Goal: Information Seeking & Learning: Learn about a topic

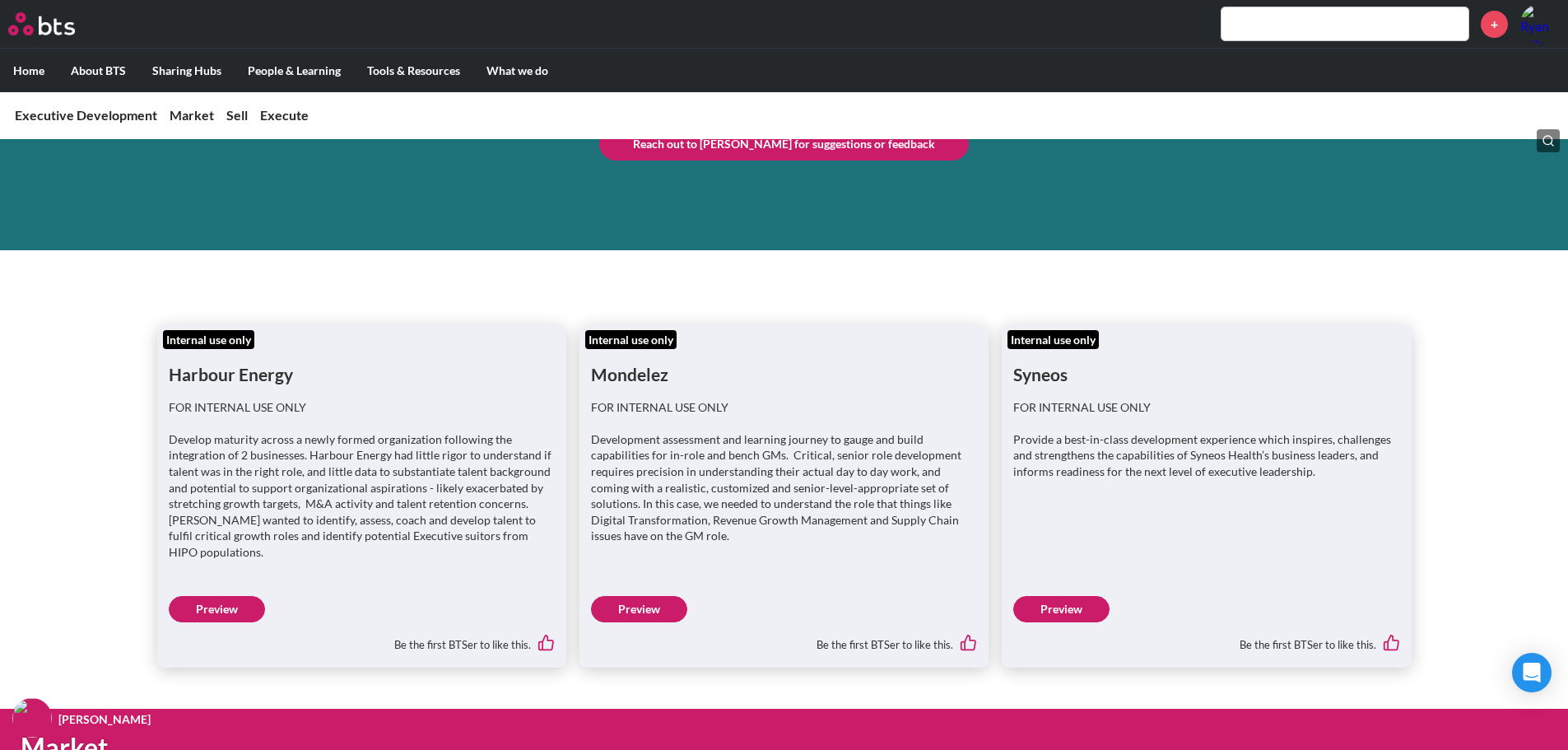
scroll to position [162, 0]
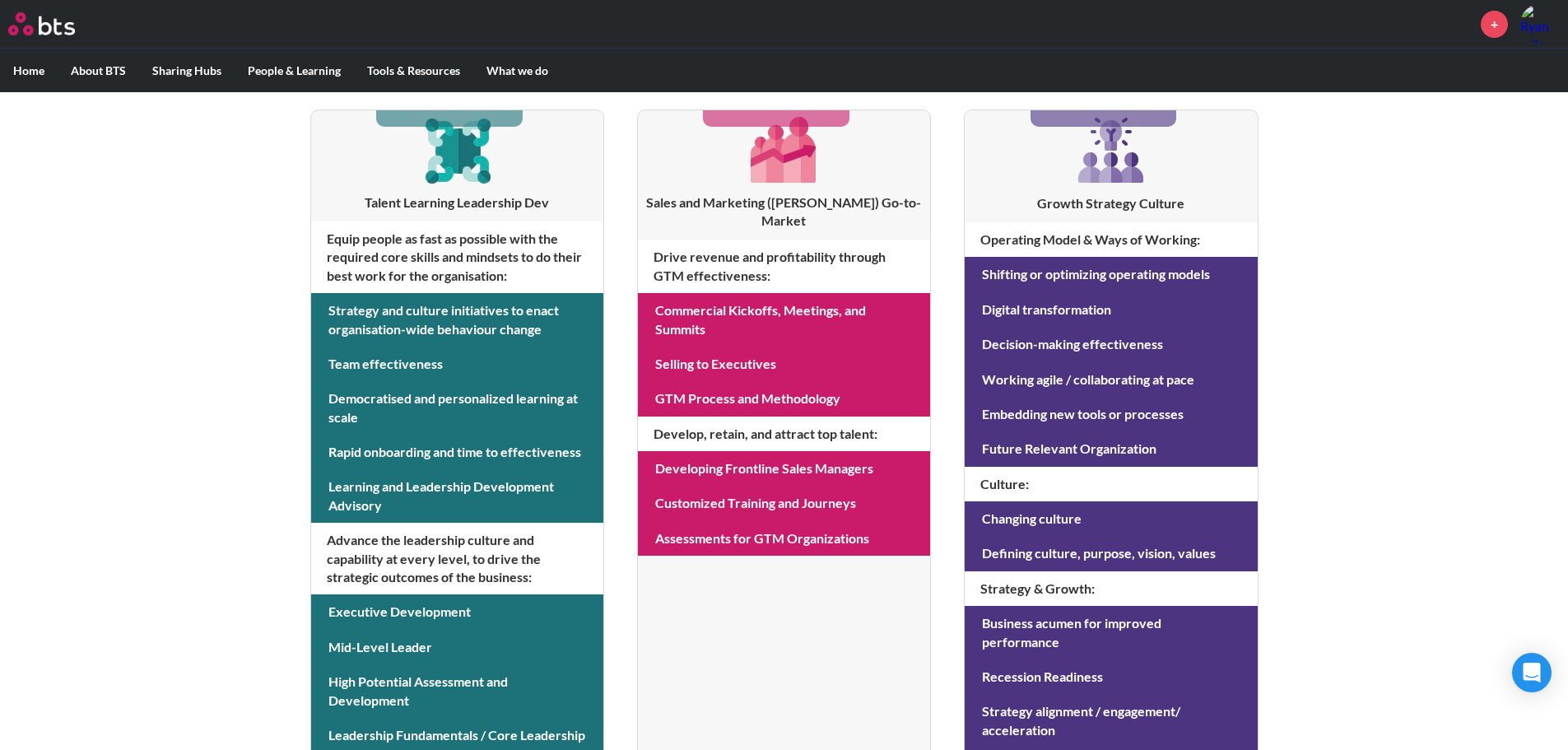
scroll to position [411, 0]
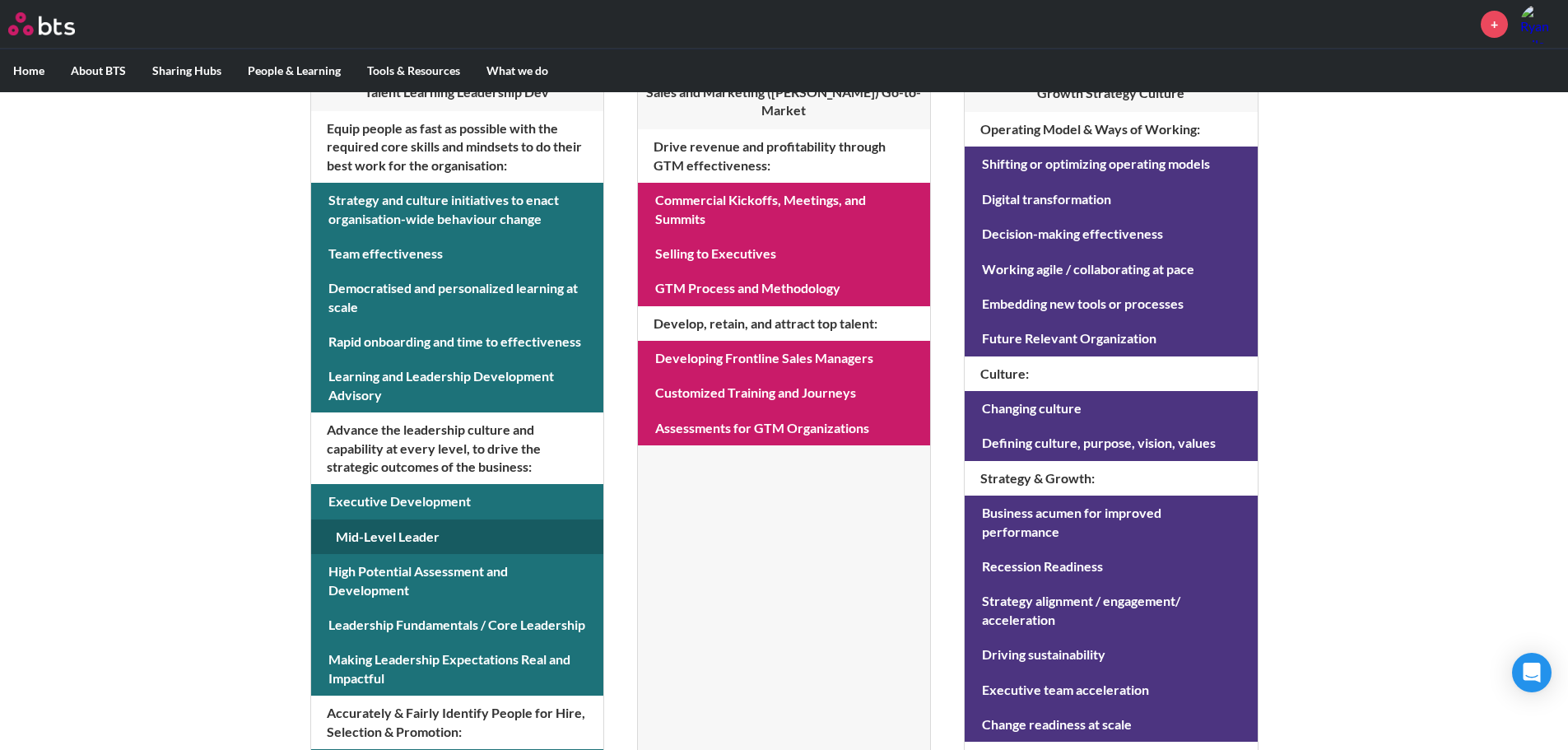
click at [388, 533] on link at bounding box center [457, 537] width 292 height 35
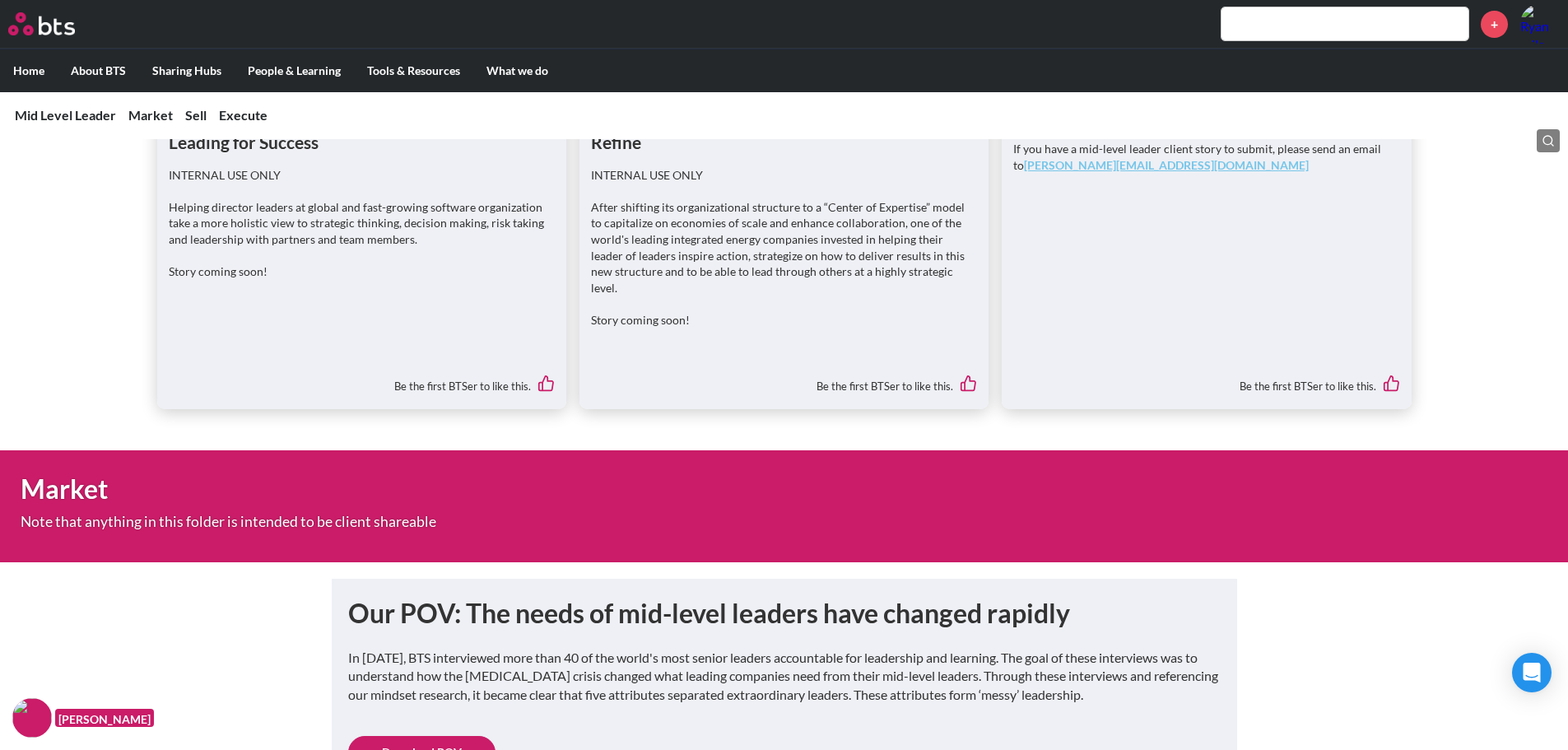
scroll to position [576, 0]
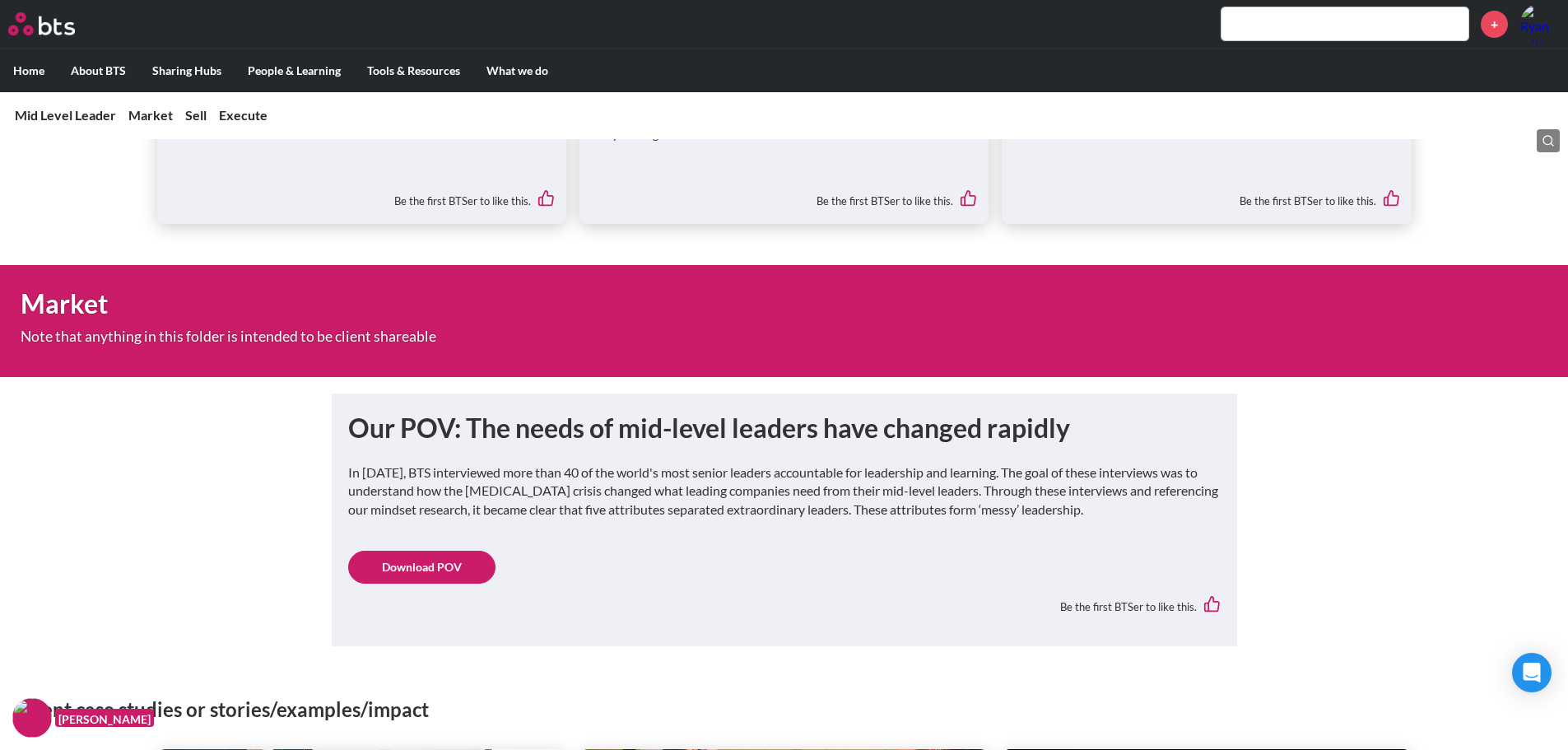
click at [419, 558] on link "Download POV" at bounding box center [422, 568] width 147 height 33
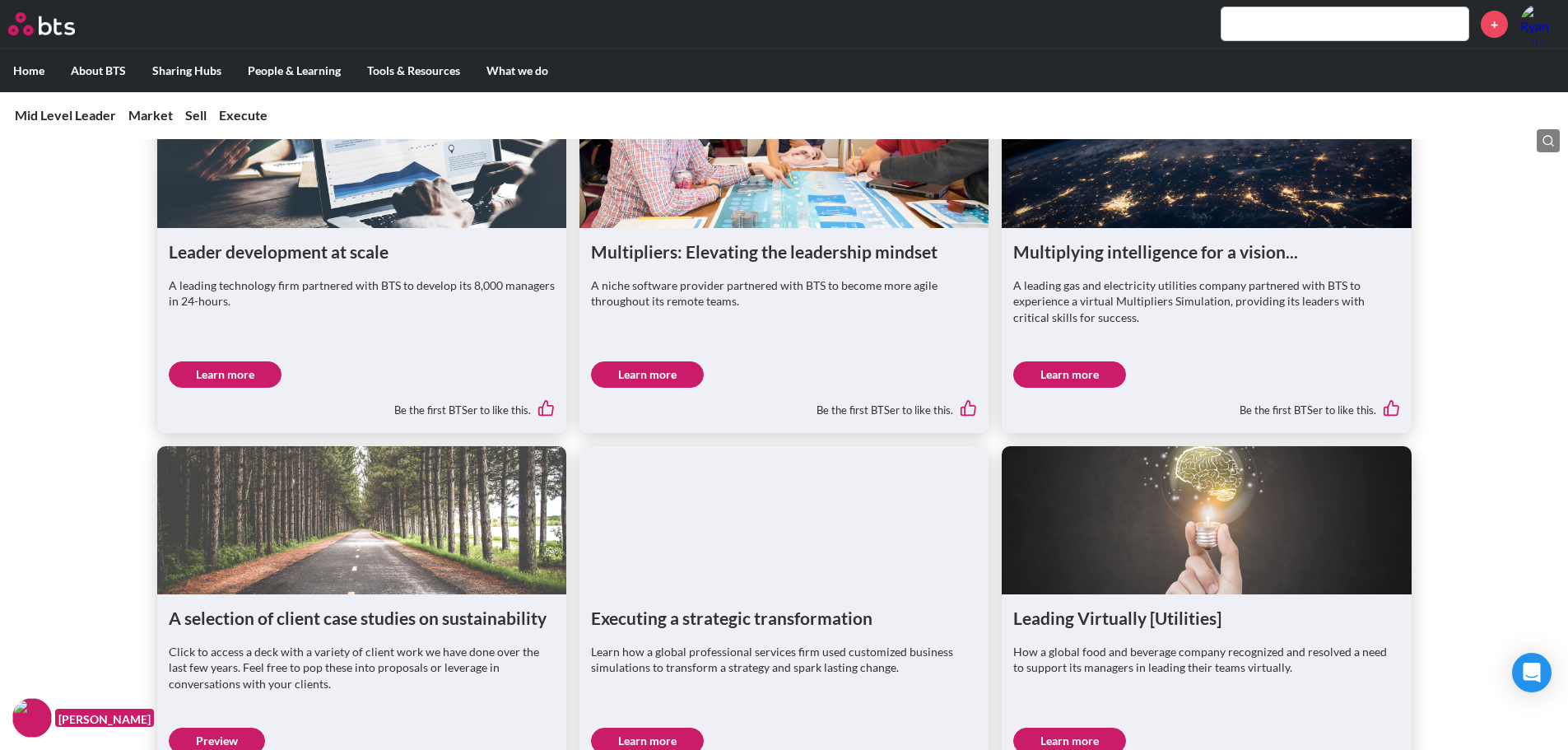
scroll to position [1070, 0]
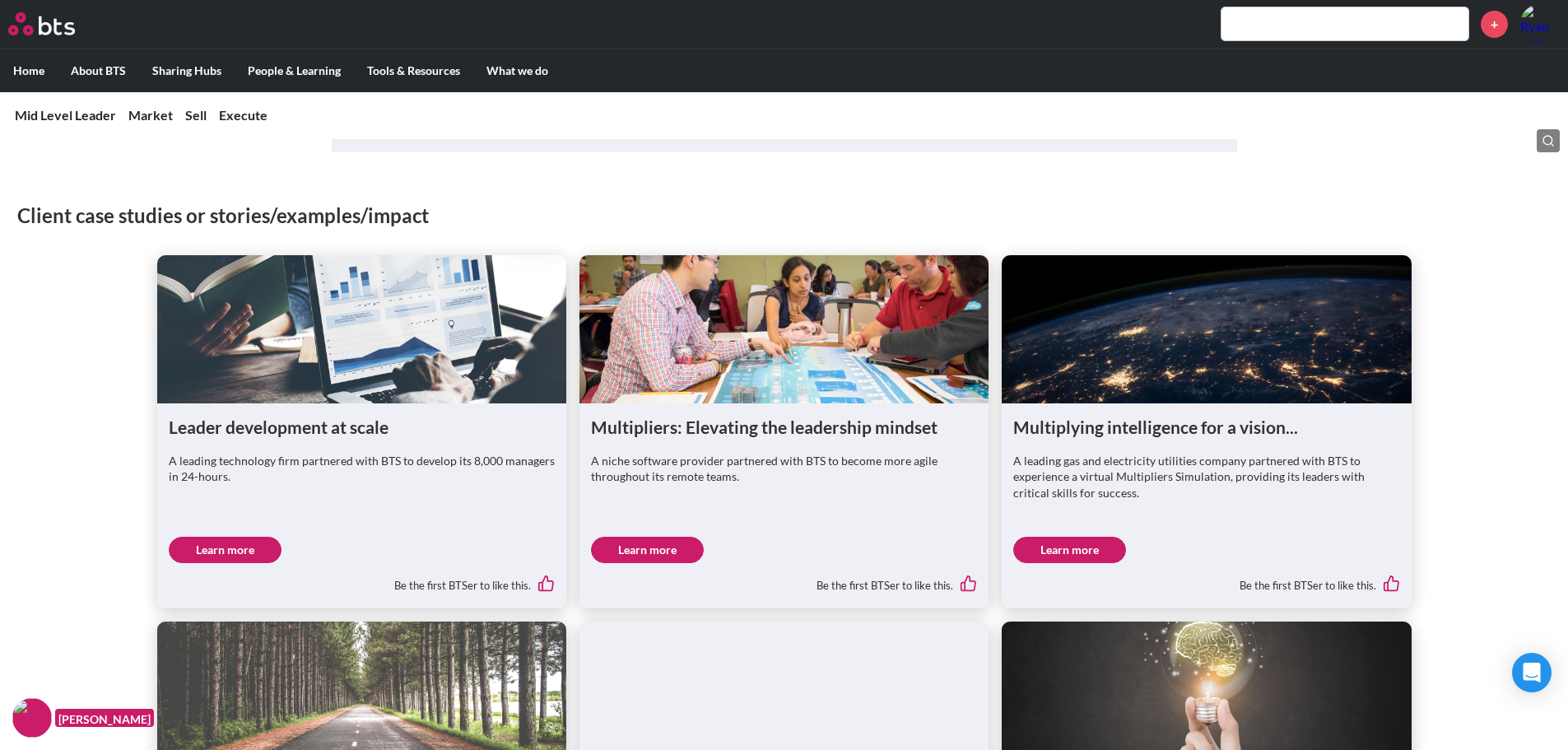
click at [246, 537] on link "Learn more" at bounding box center [225, 550] width 113 height 26
click at [624, 537] on link "Learn more" at bounding box center [647, 550] width 113 height 26
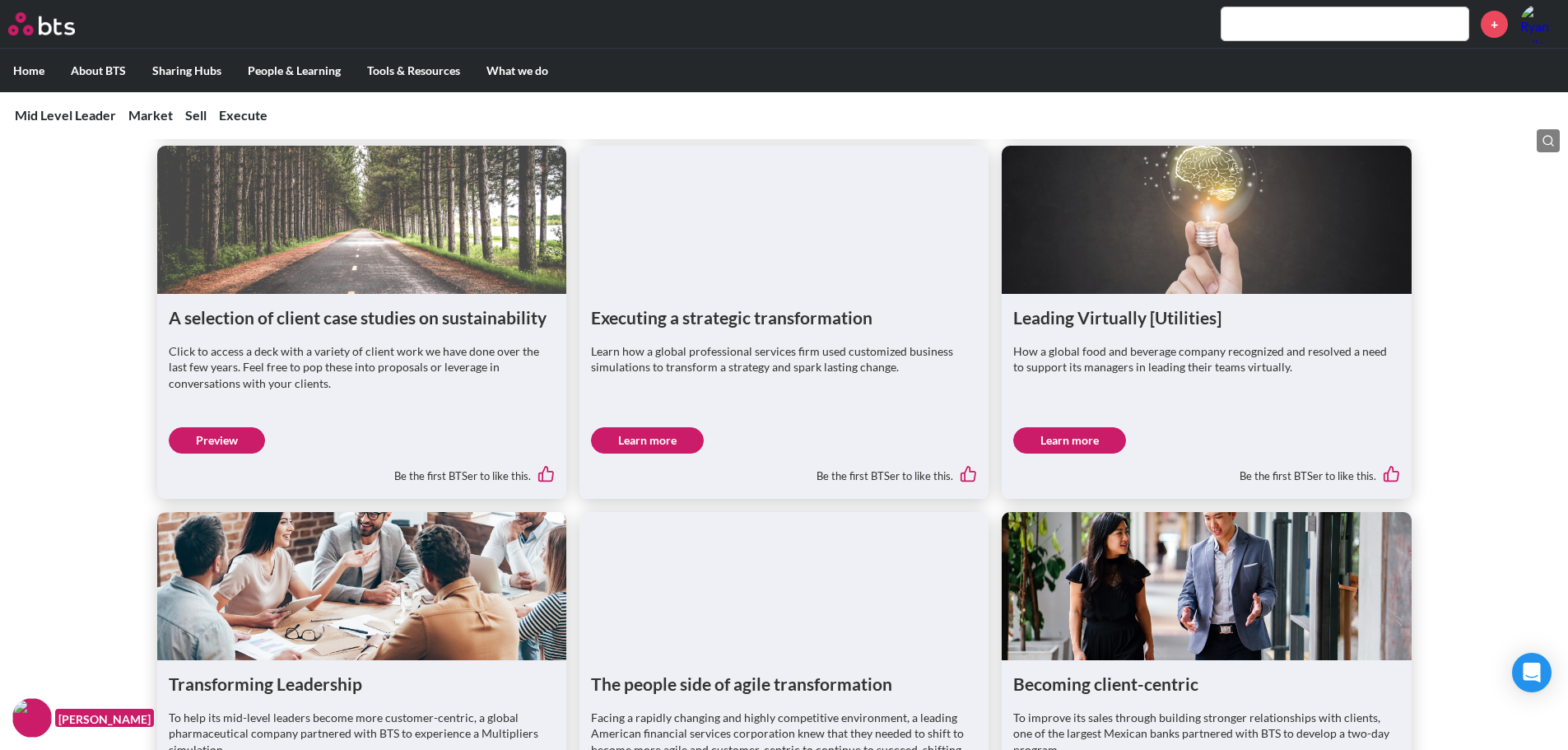
scroll to position [1729, 0]
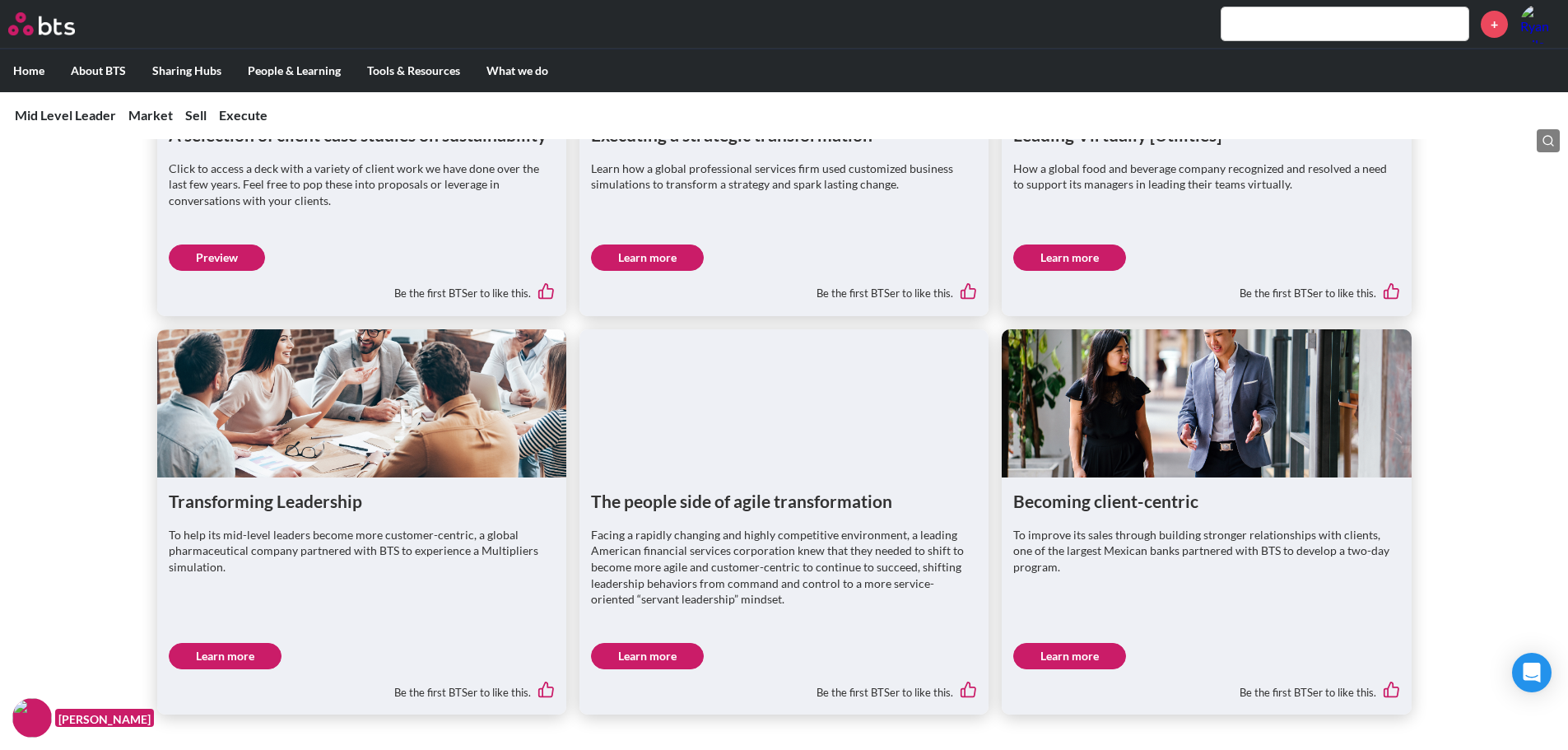
click at [241, 643] on link "Learn more" at bounding box center [225, 656] width 113 height 26
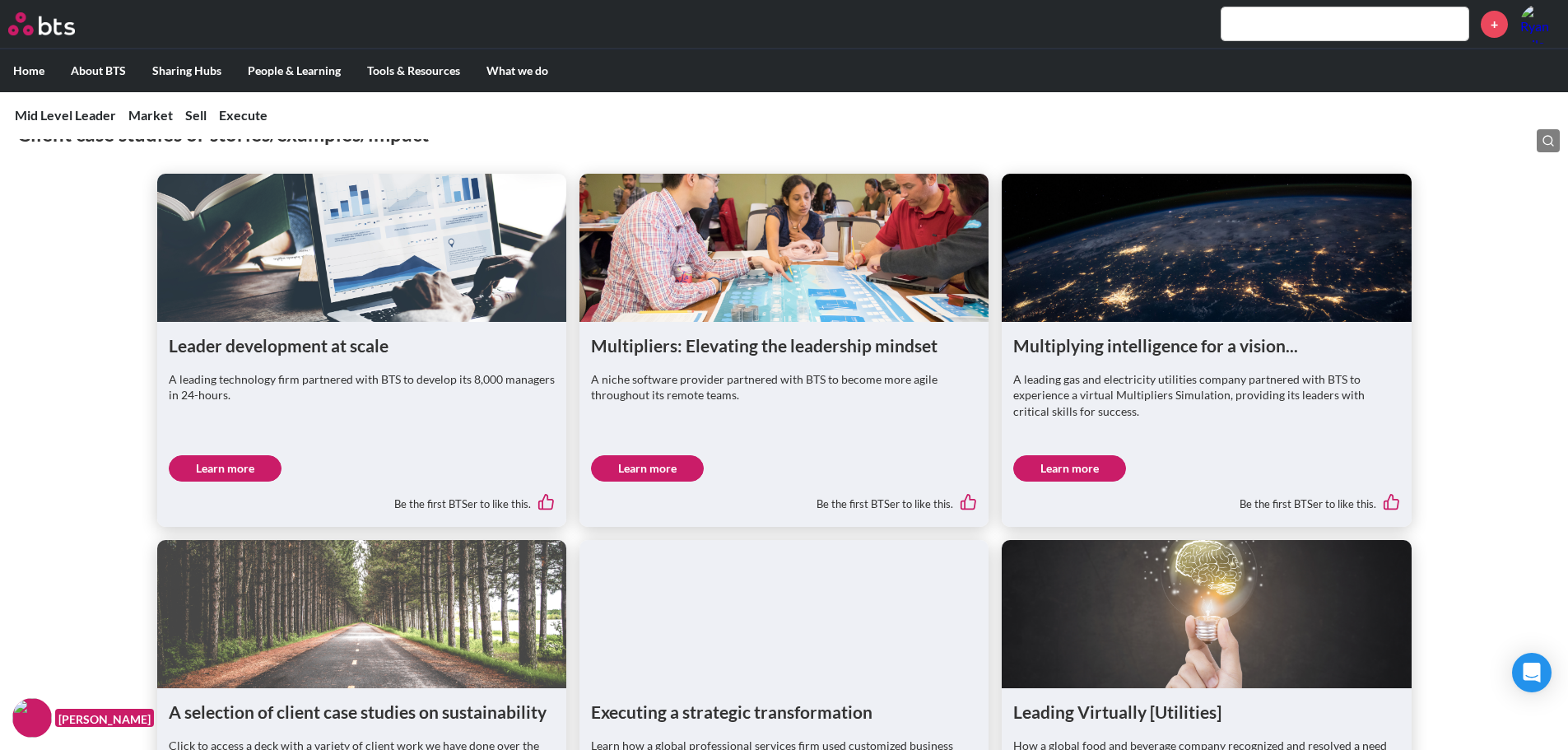
scroll to position [1153, 0]
click at [1084, 454] on link "Learn more" at bounding box center [1070, 468] width 113 height 26
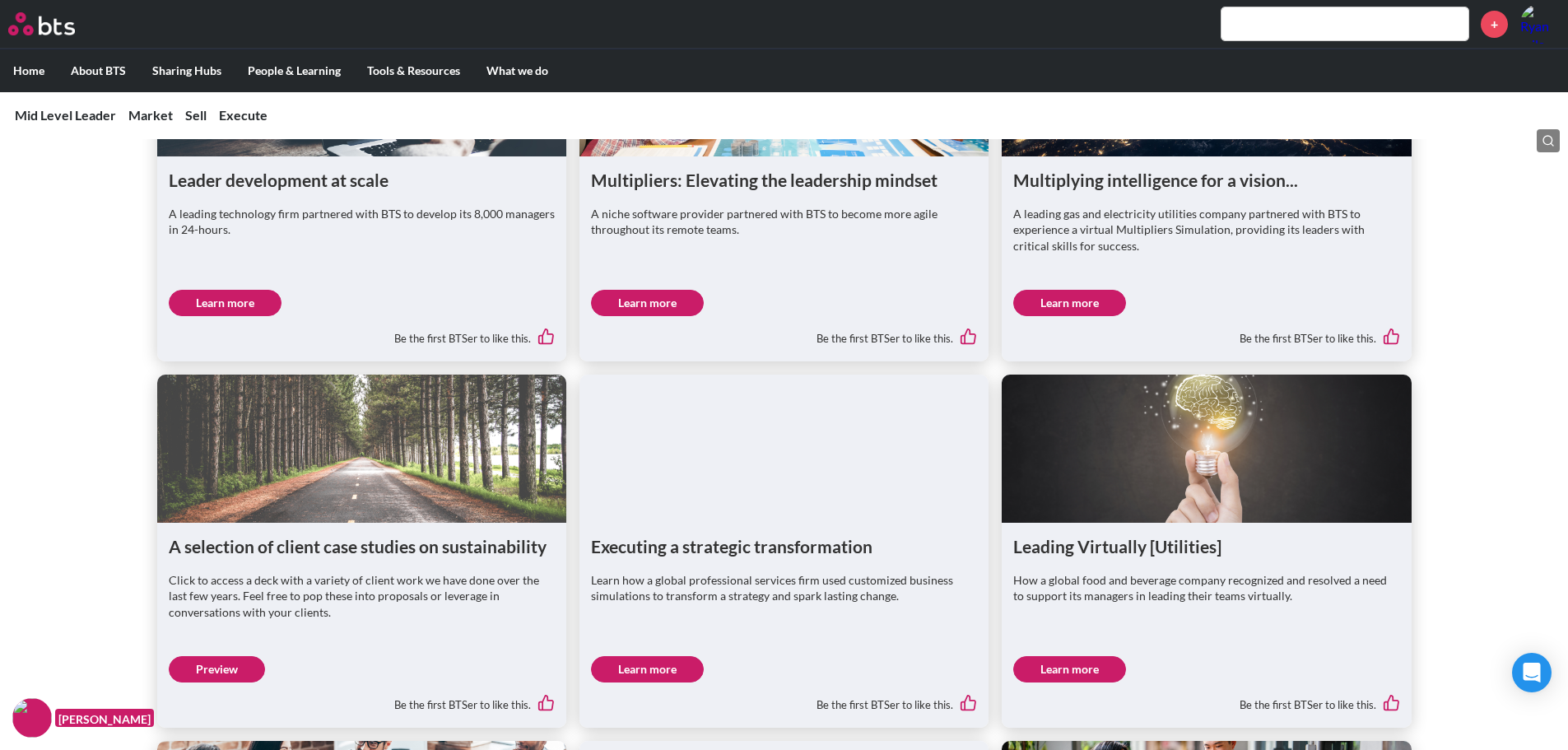
scroll to position [1400, 0]
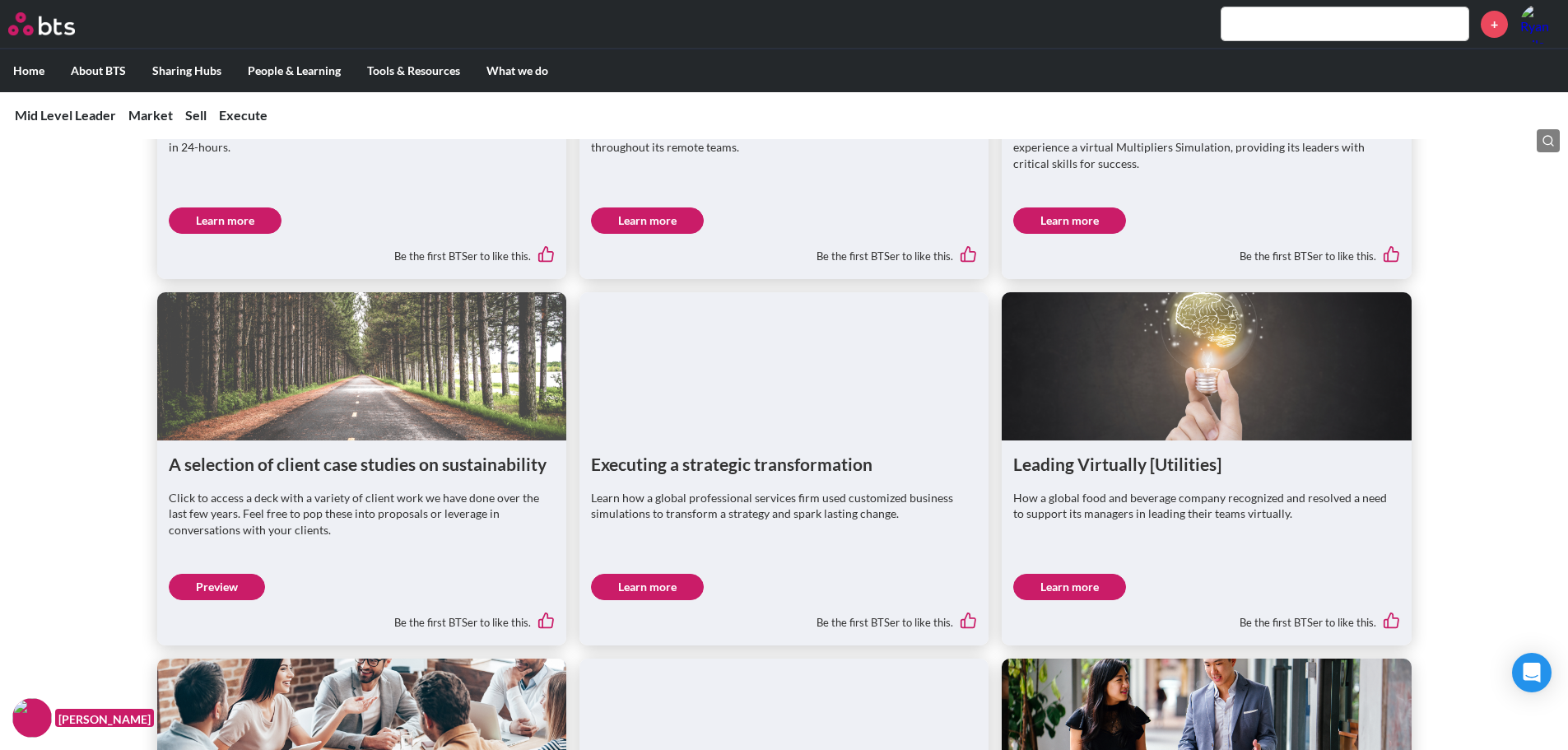
click at [666, 574] on link "Learn more" at bounding box center [647, 587] width 113 height 26
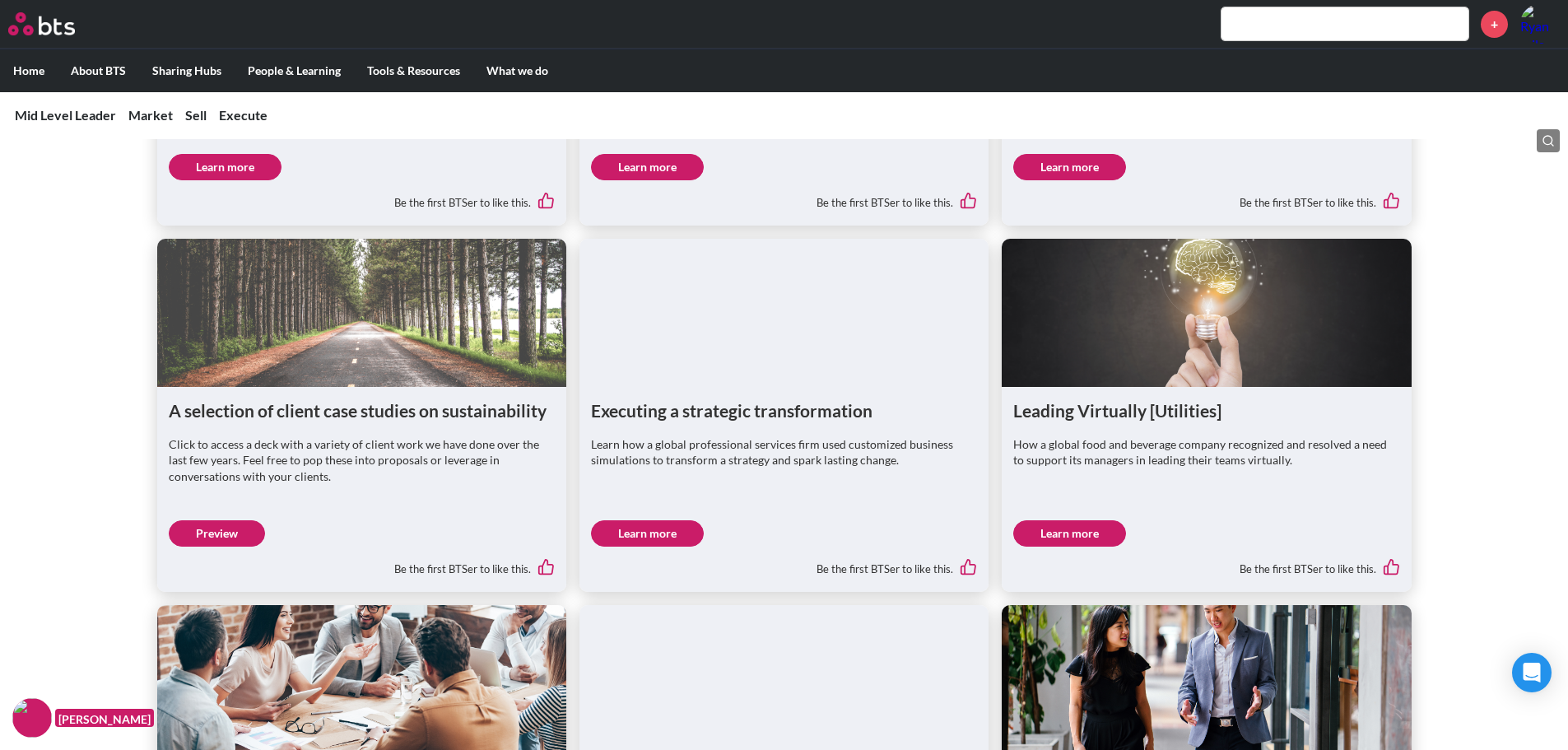
scroll to position [1483, 0]
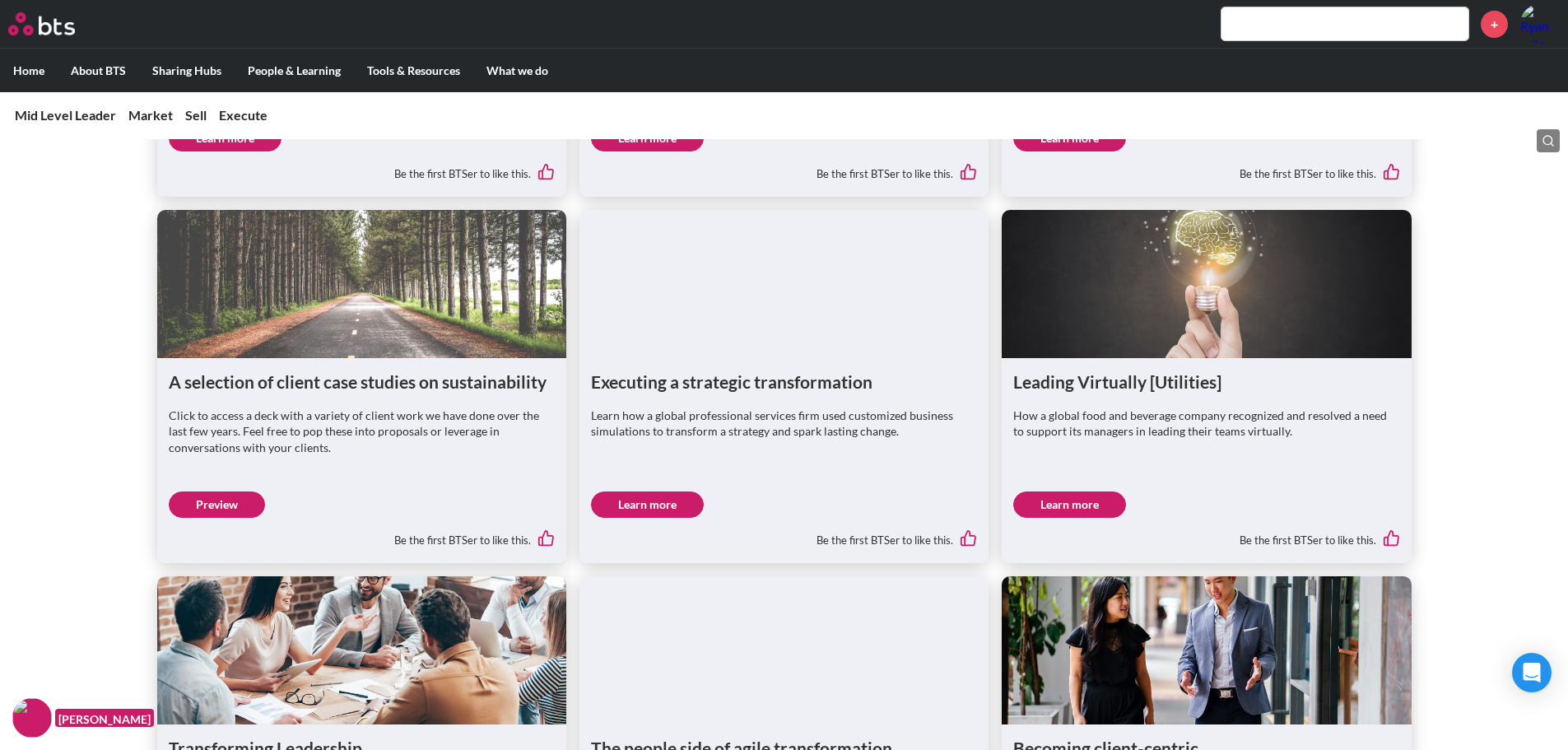
click at [1059, 492] on link "Learn more" at bounding box center [1070, 505] width 113 height 26
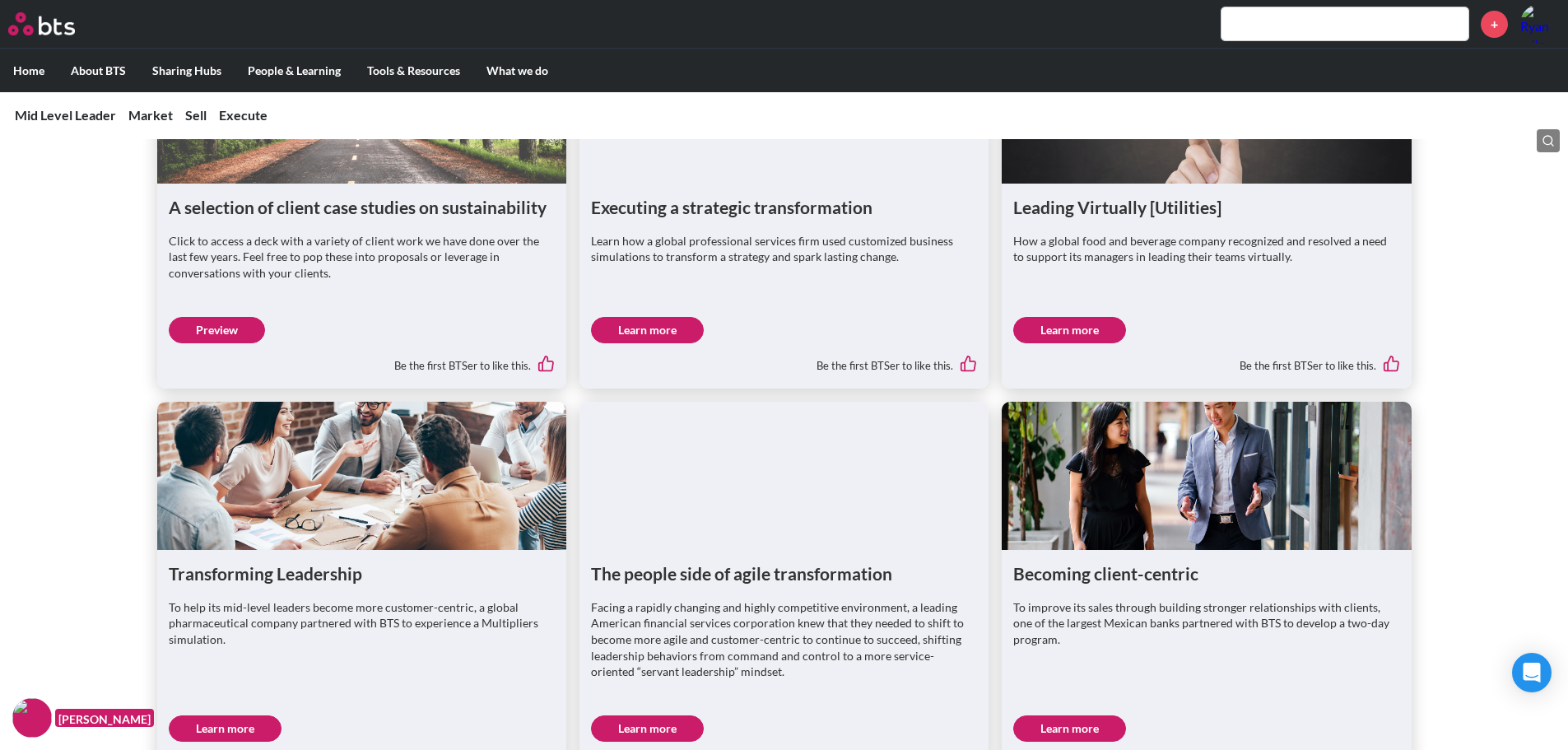
scroll to position [1812, 0]
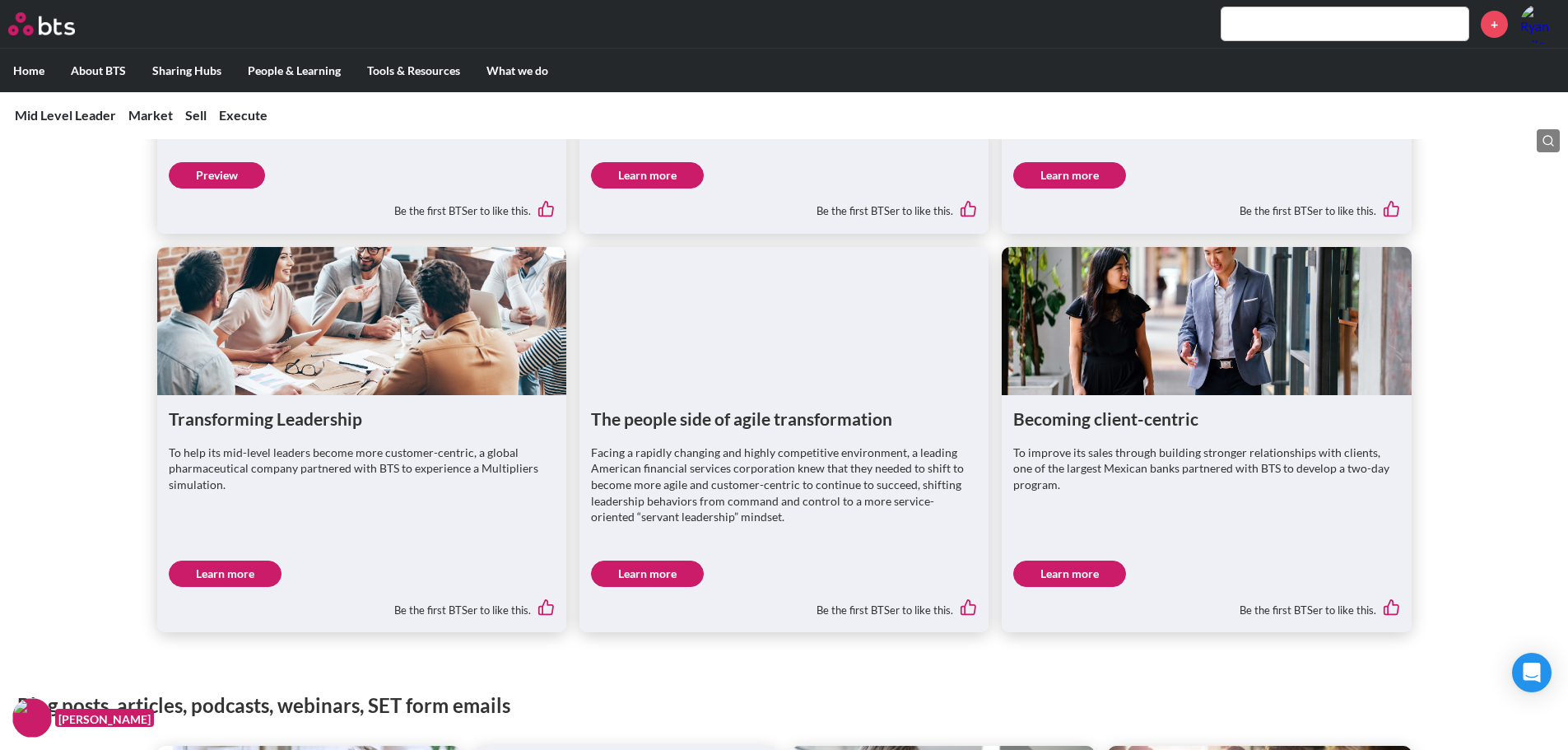
click at [1072, 561] on link "Learn more" at bounding box center [1070, 575] width 113 height 26
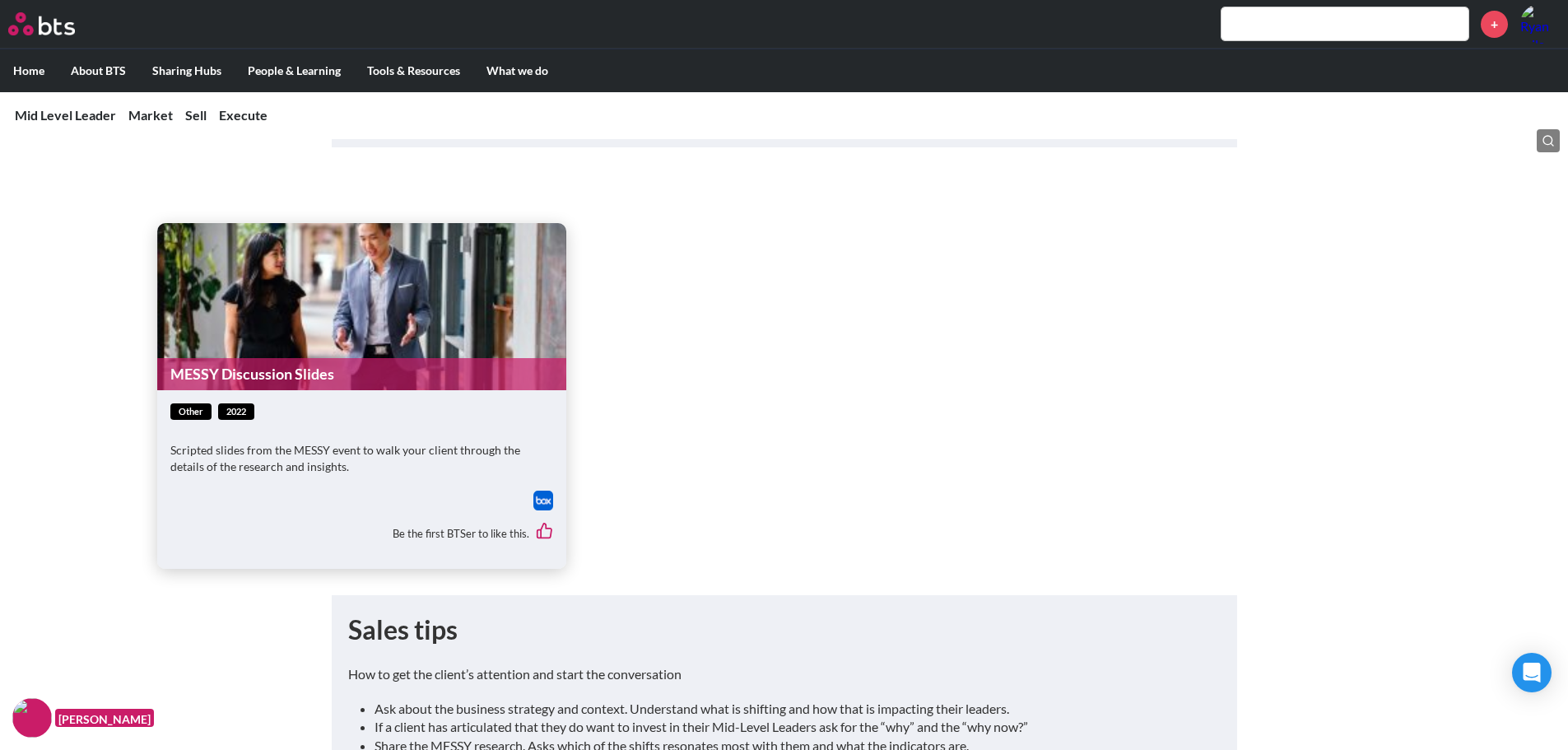
scroll to position [5103, 0]
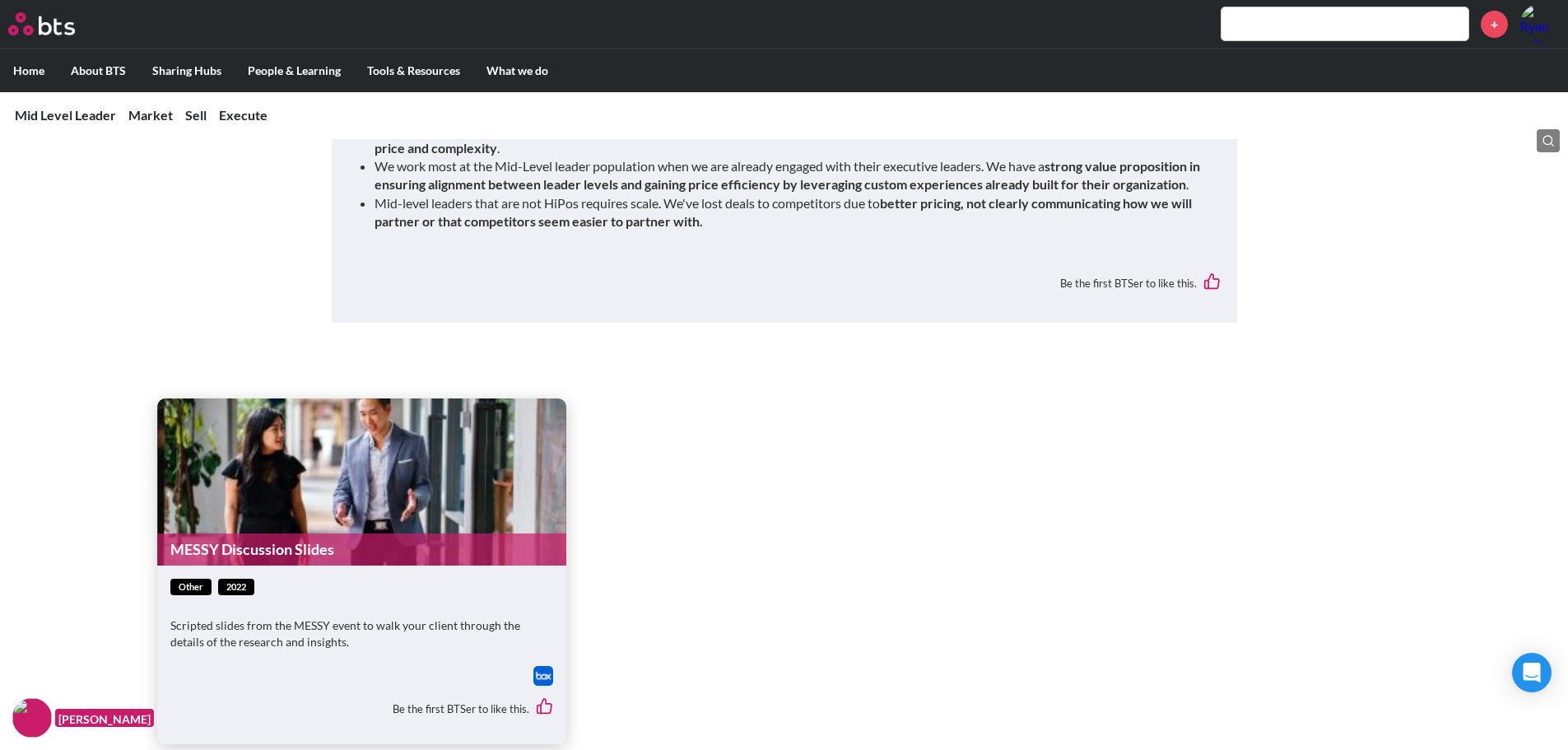
click at [278, 534] on link "MESSY Discussion Slides" at bounding box center [362, 550] width 409 height 32
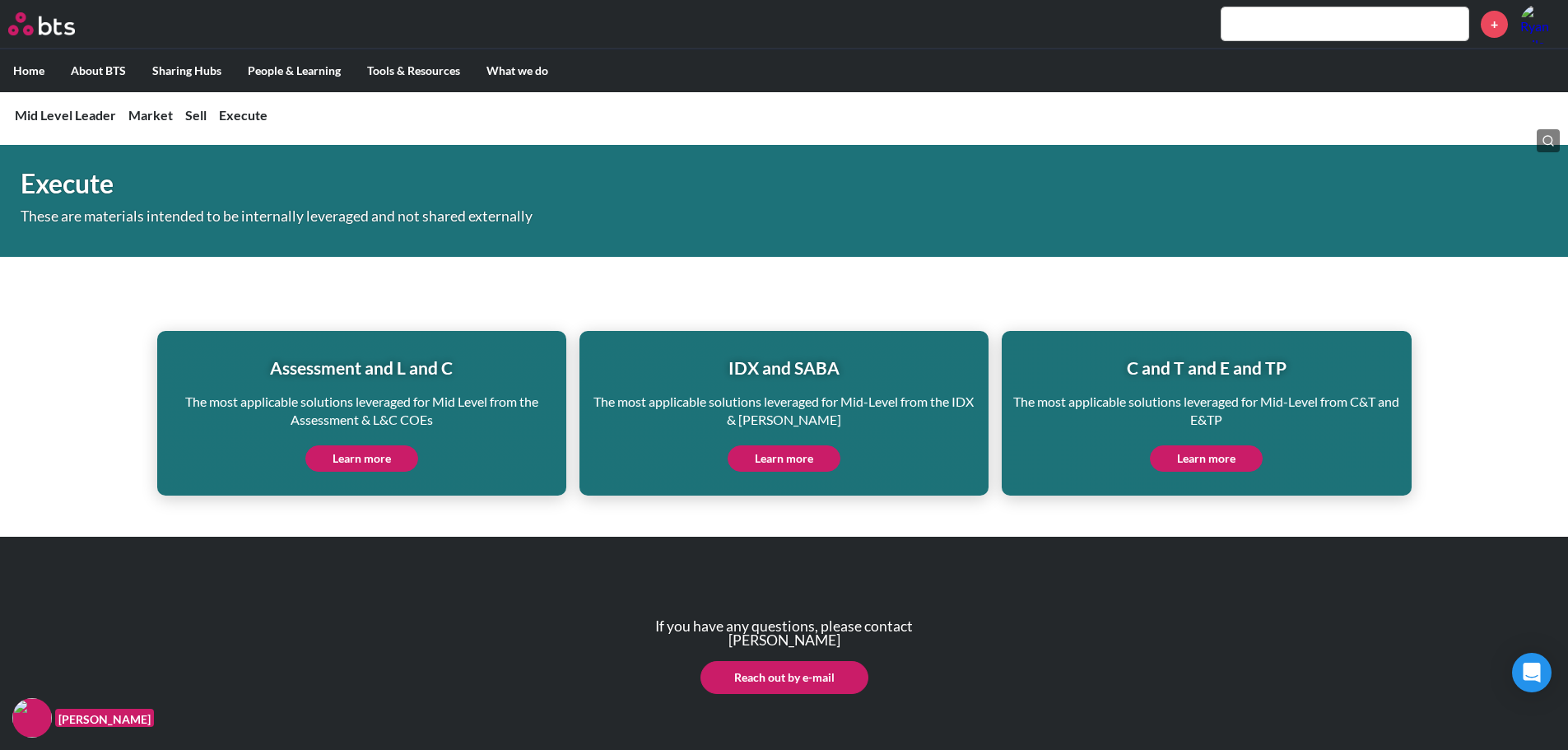
scroll to position [6246, 0]
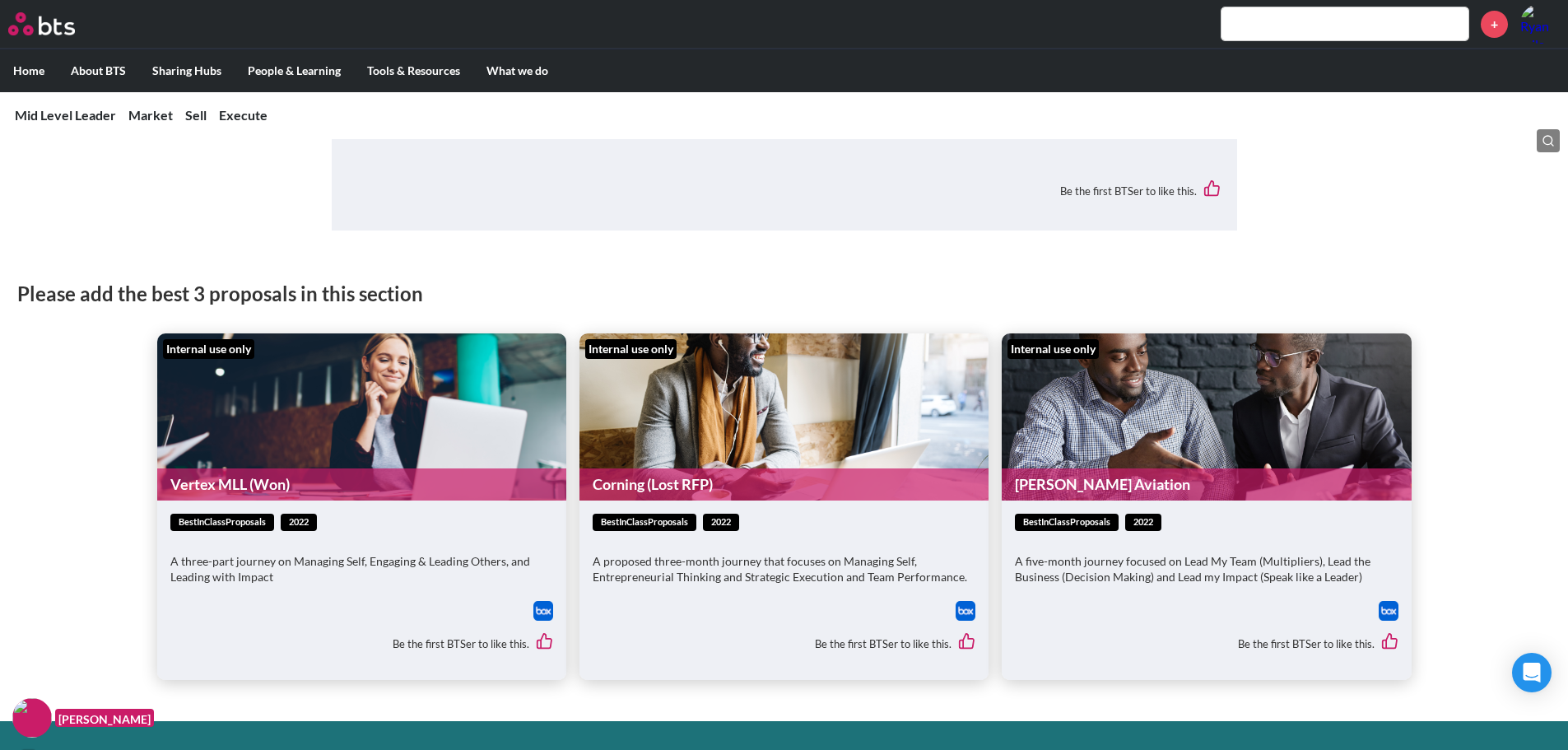
click at [543, 601] on img at bounding box center [544, 611] width 20 height 20
click at [967, 601] on img at bounding box center [966, 611] width 20 height 20
click at [1388, 601] on img at bounding box center [1388, 611] width 20 height 20
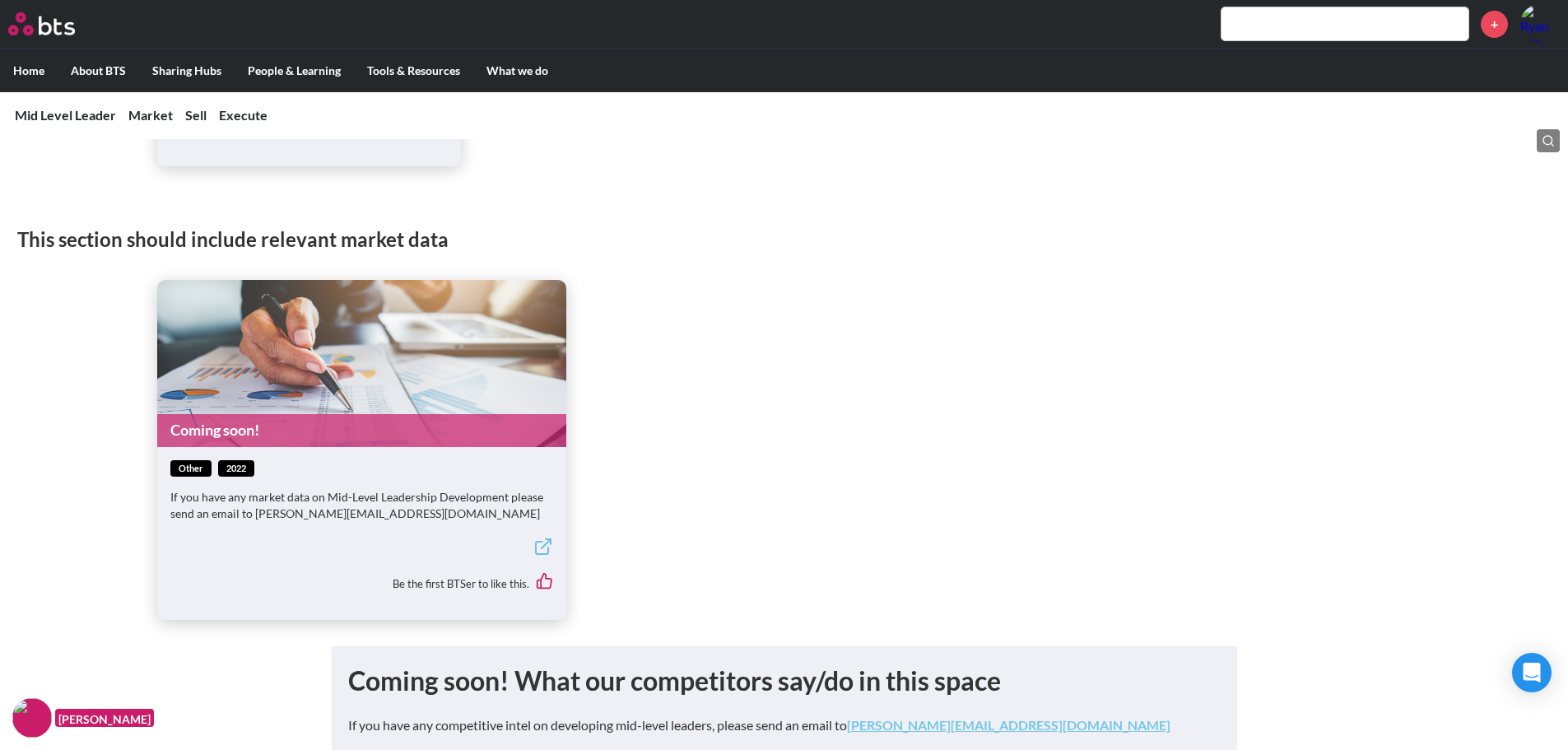
scroll to position [3940, 0]
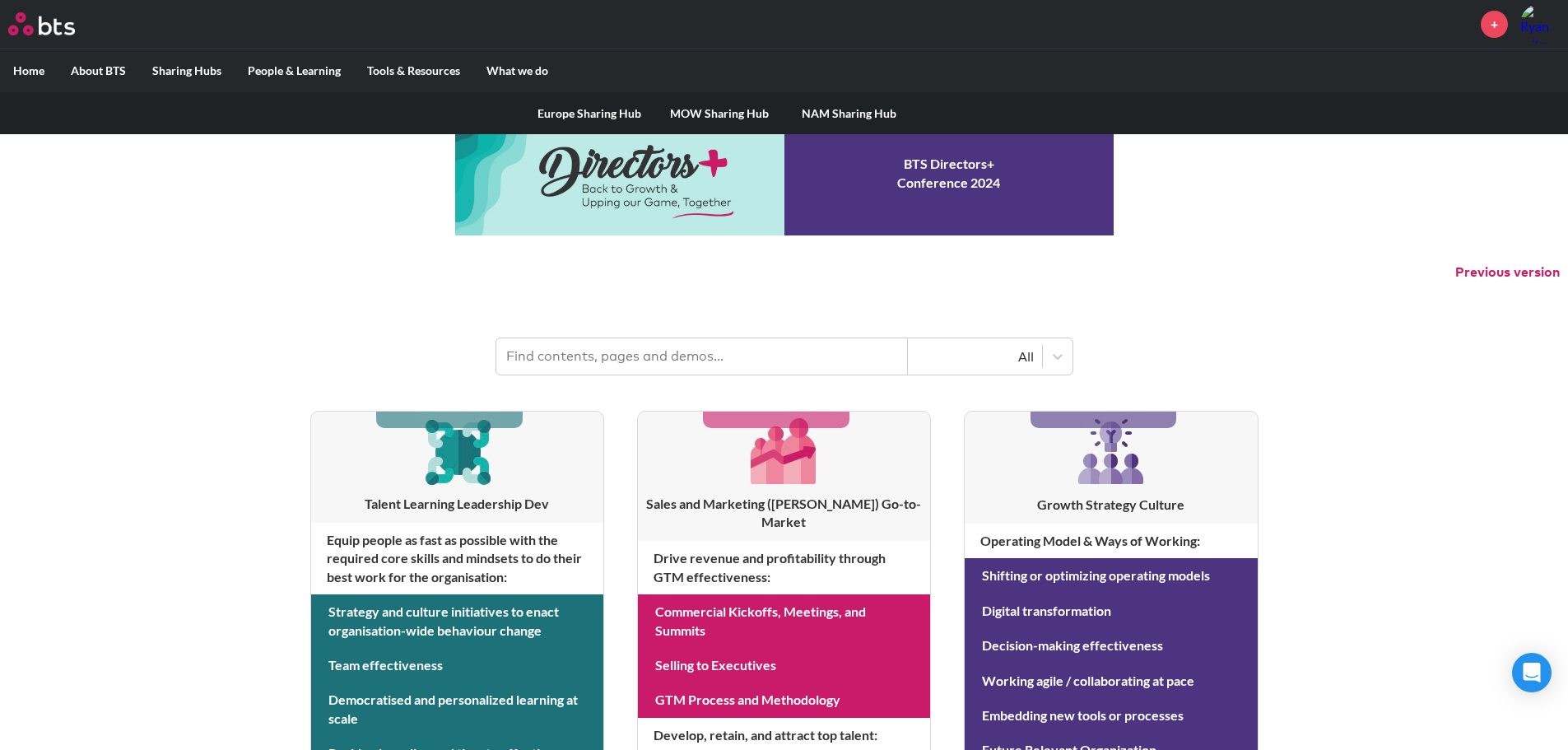
click at [613, 115] on link "Europe Sharing Hub" at bounding box center [589, 113] width 130 height 43
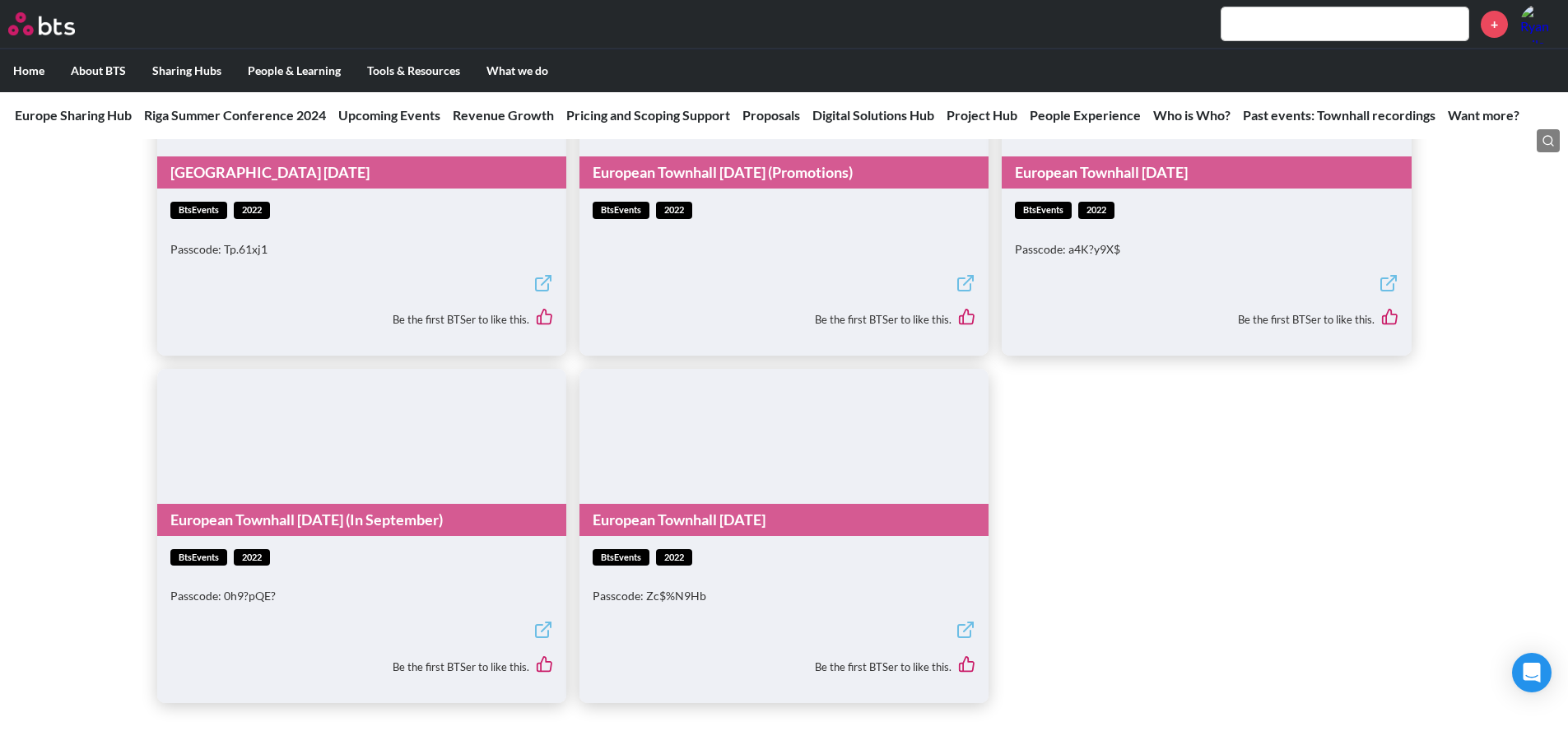
scroll to position [6094, 0]
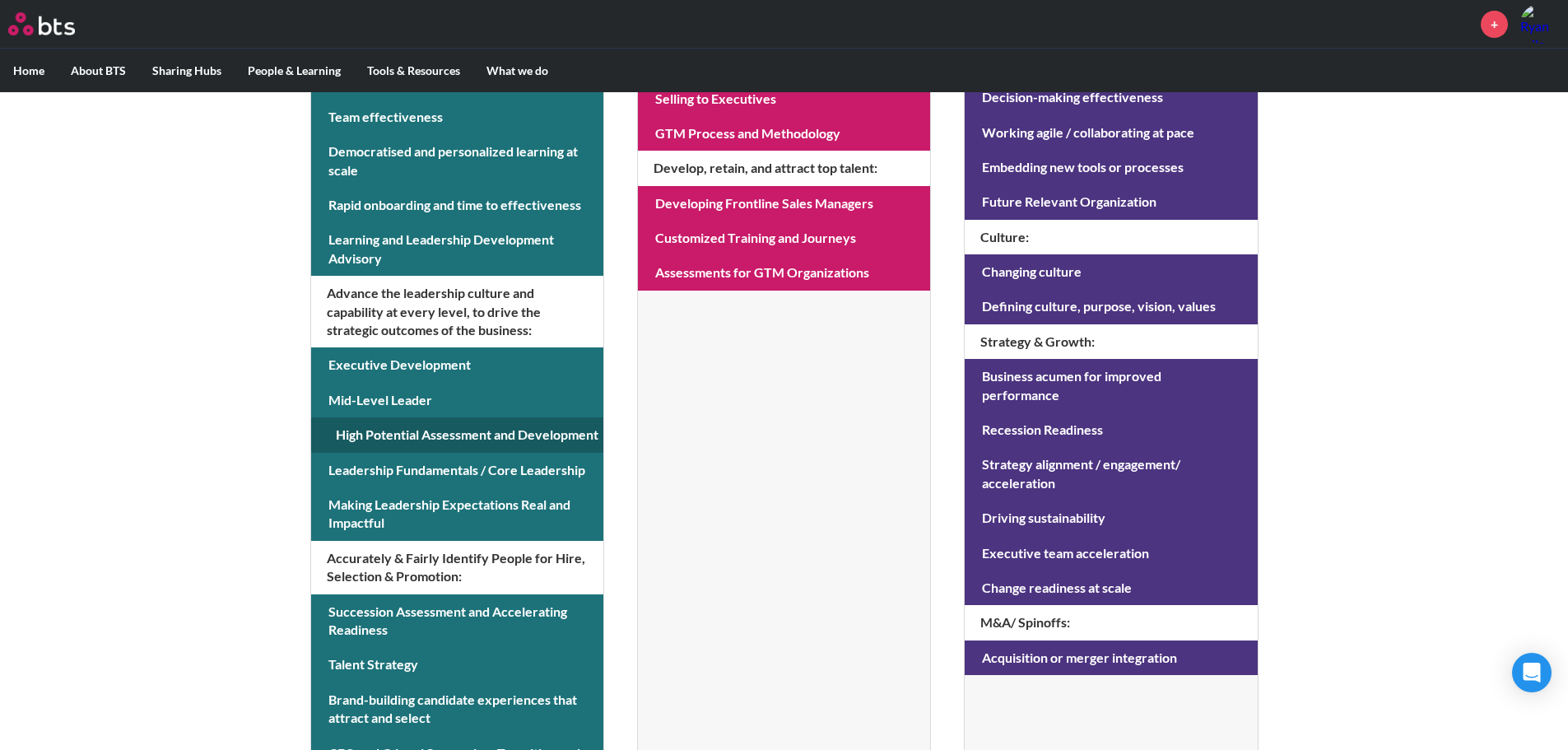
scroll to position [577, 0]
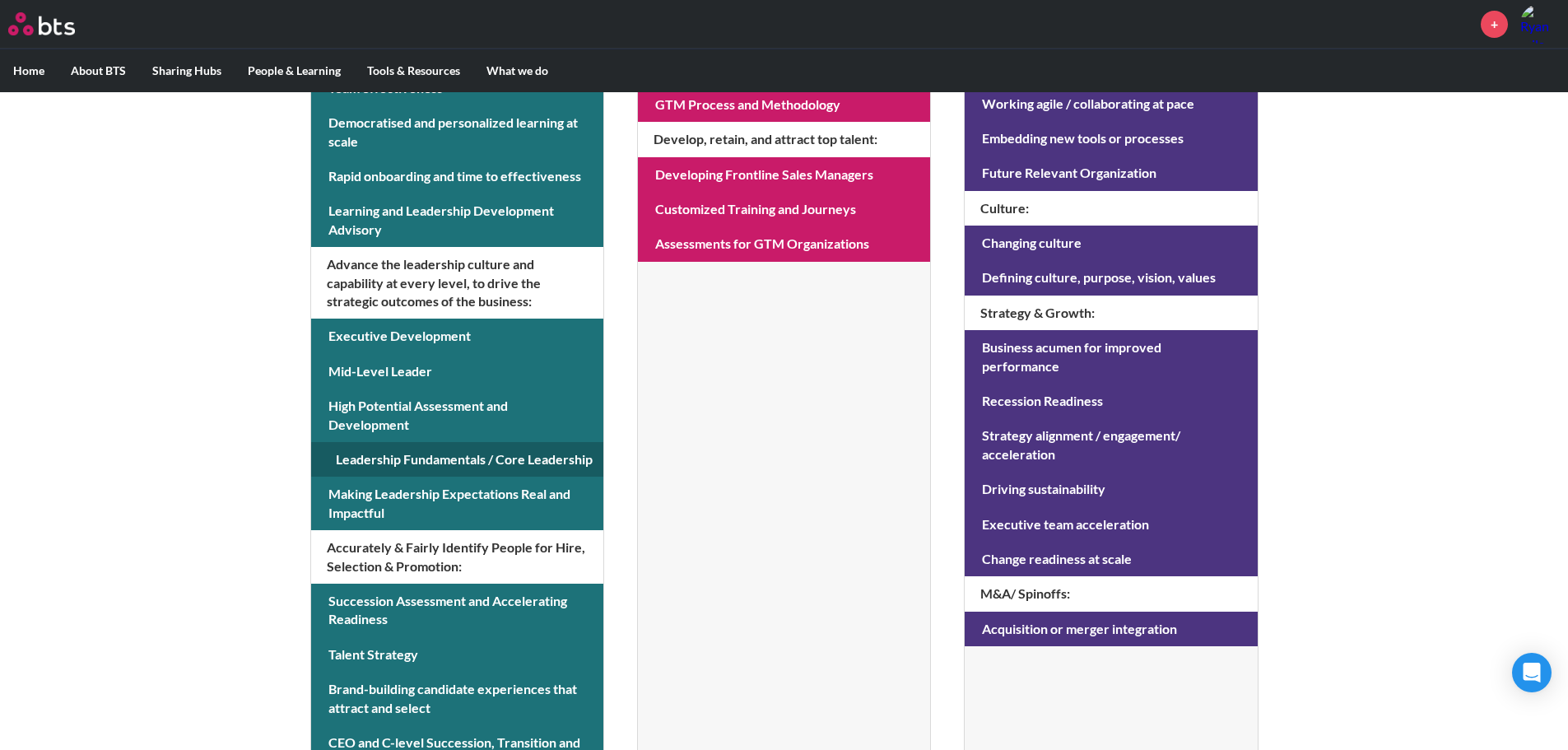
click at [423, 457] on link at bounding box center [457, 459] width 292 height 35
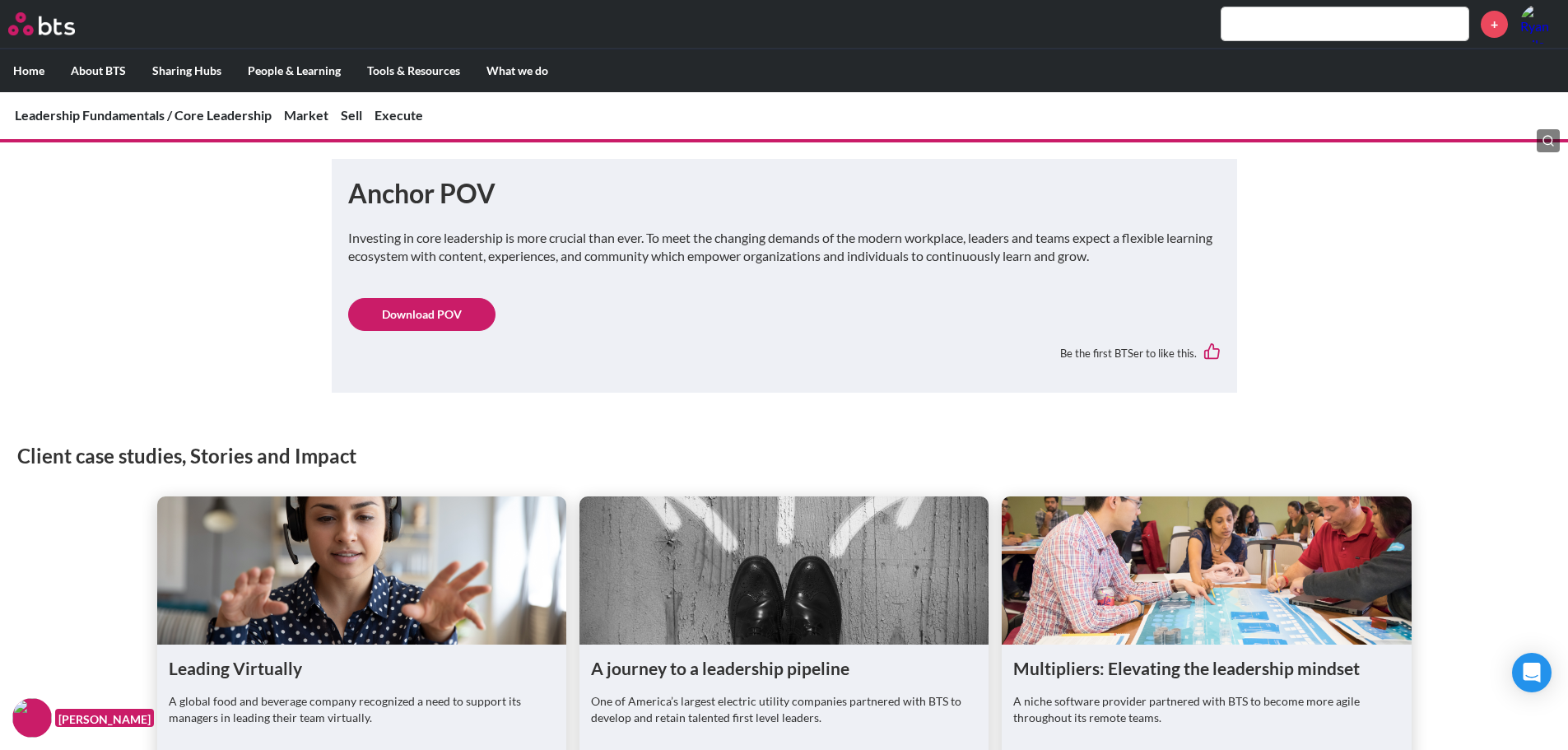
scroll to position [824, 0]
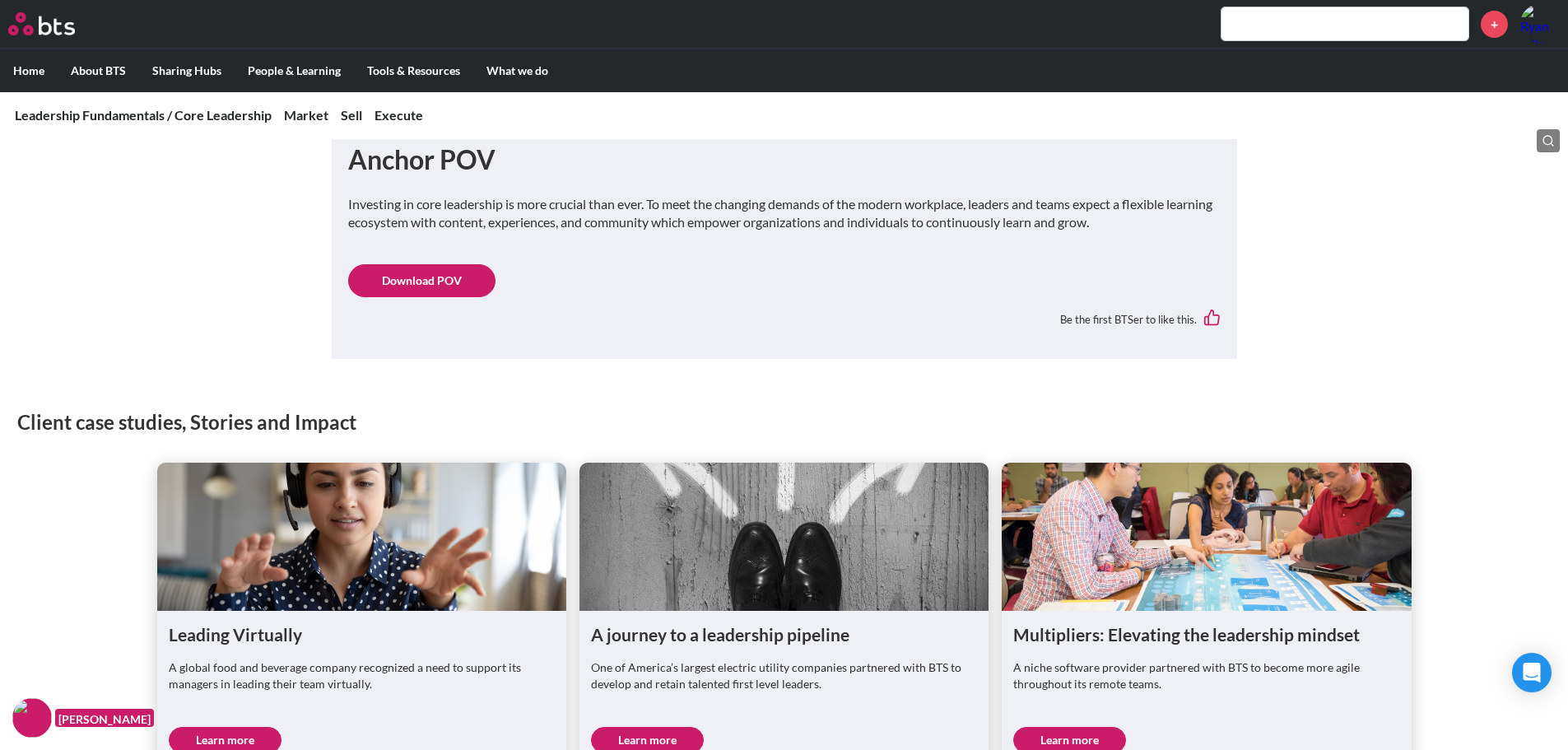
click at [407, 286] on link "Download POV" at bounding box center [422, 281] width 147 height 33
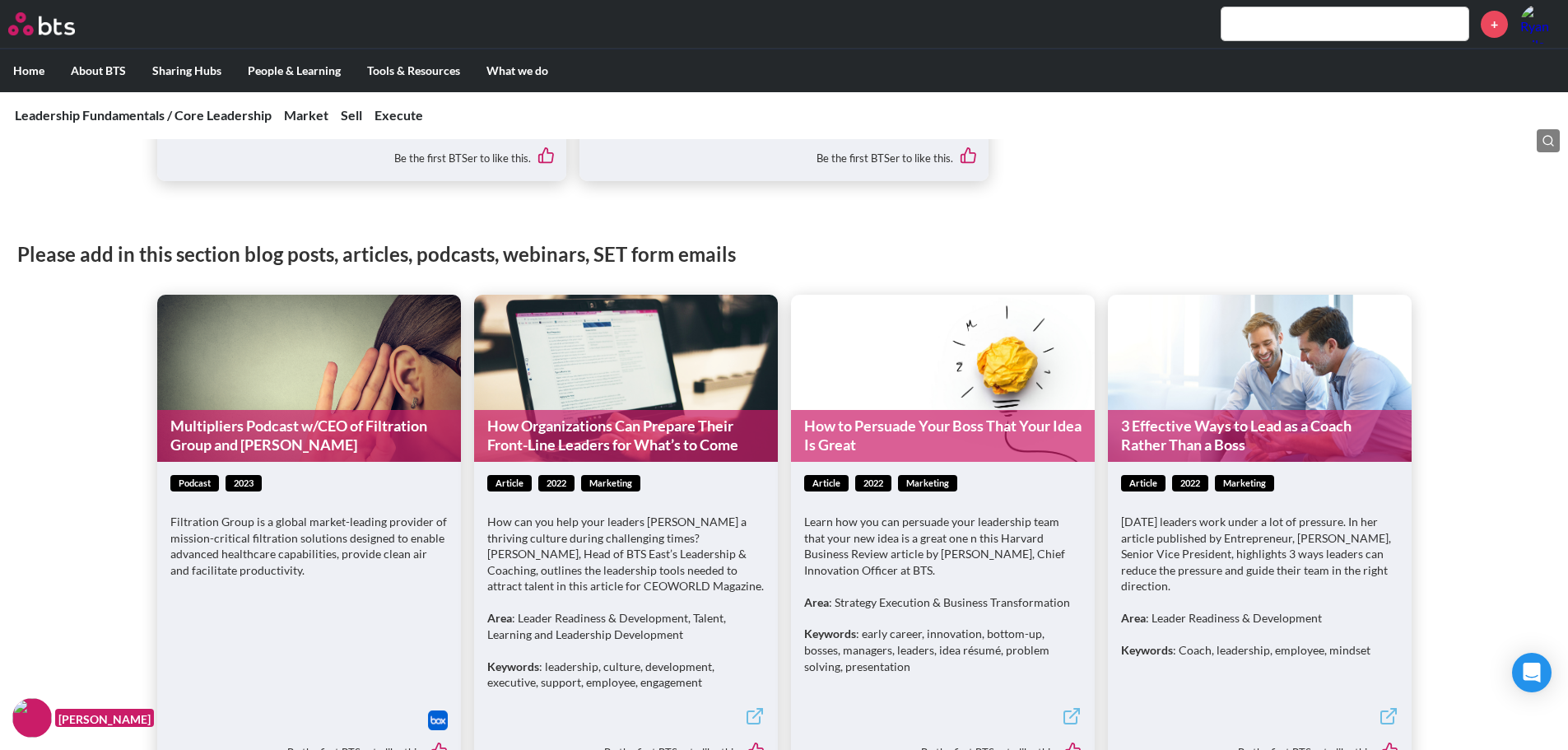
scroll to position [2224, 0]
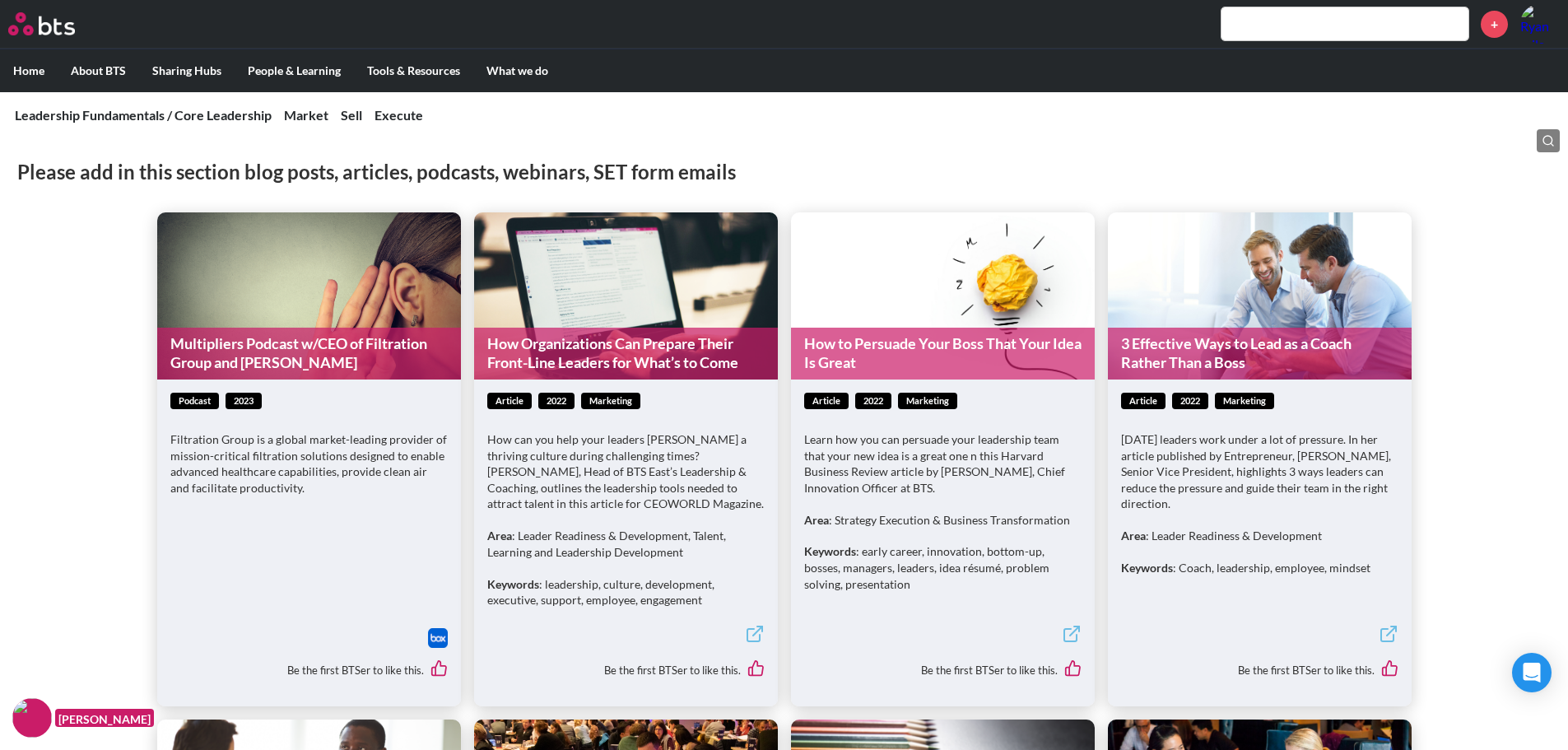
click at [316, 362] on link "Multipliers Podcast w/CEO of Filtration Group and [PERSON_NAME]" at bounding box center [309, 353] width 304 height 52
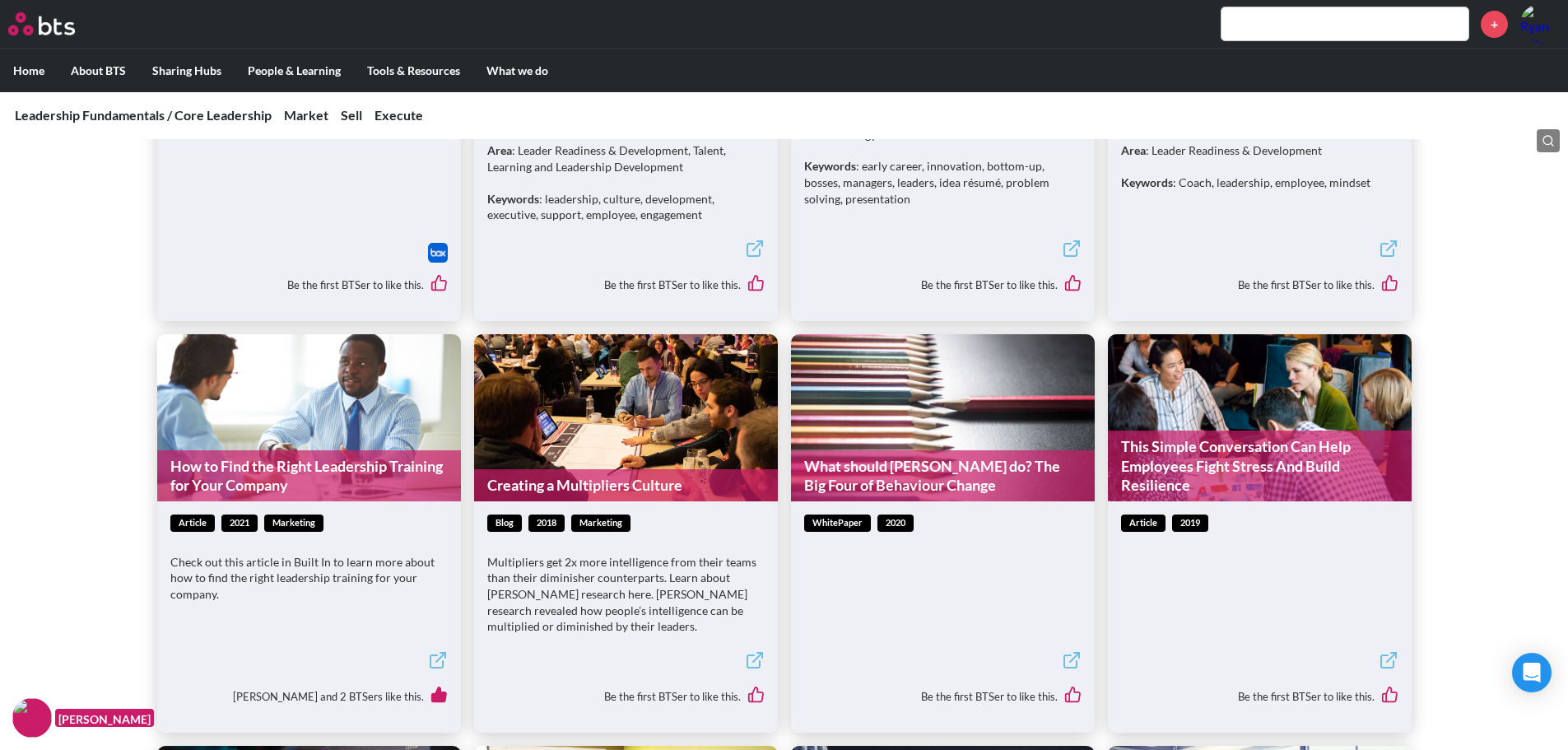
scroll to position [2636, 0]
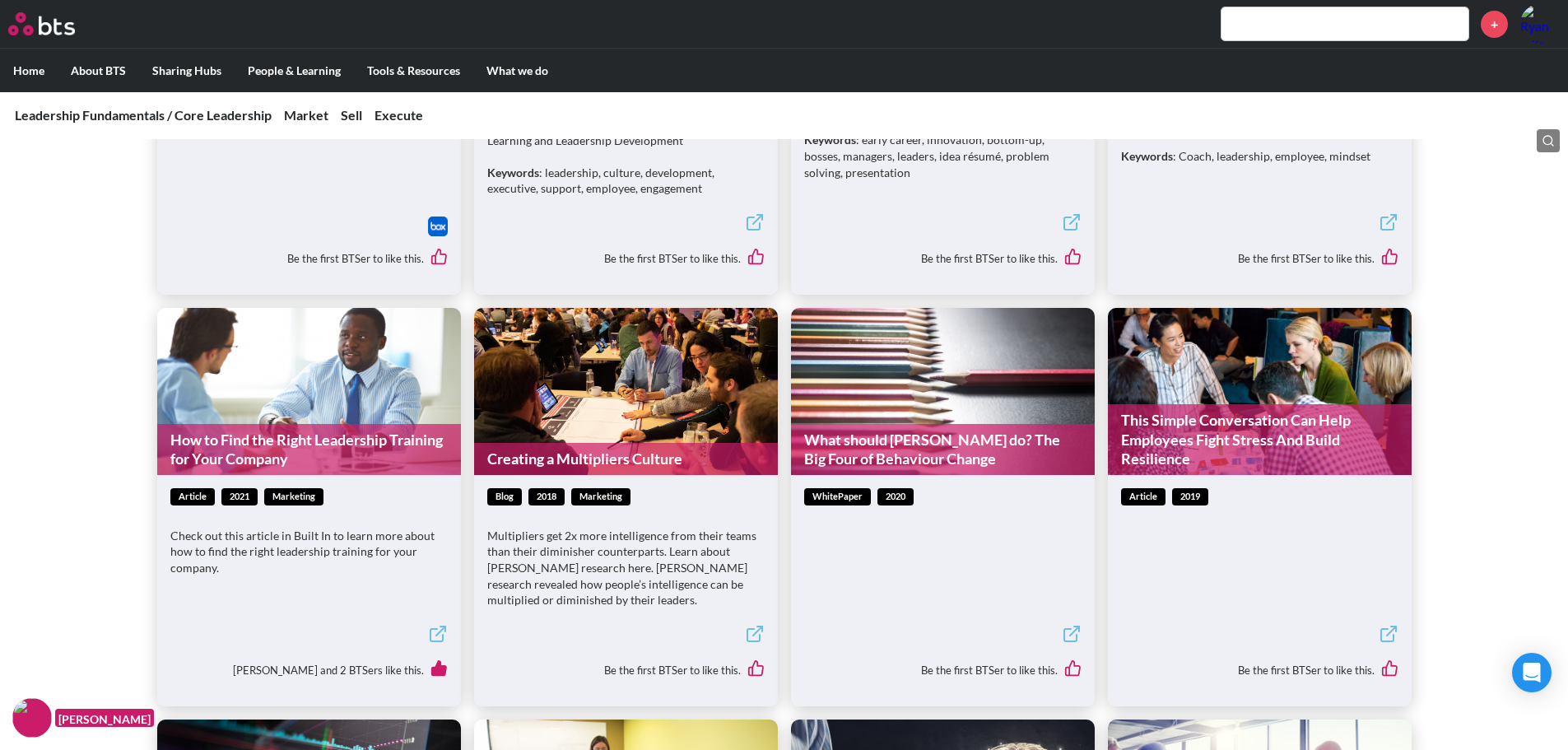
click at [908, 451] on link "What should [PERSON_NAME] do? The Big Four of Behaviour Change" at bounding box center [942, 450] width 304 height 52
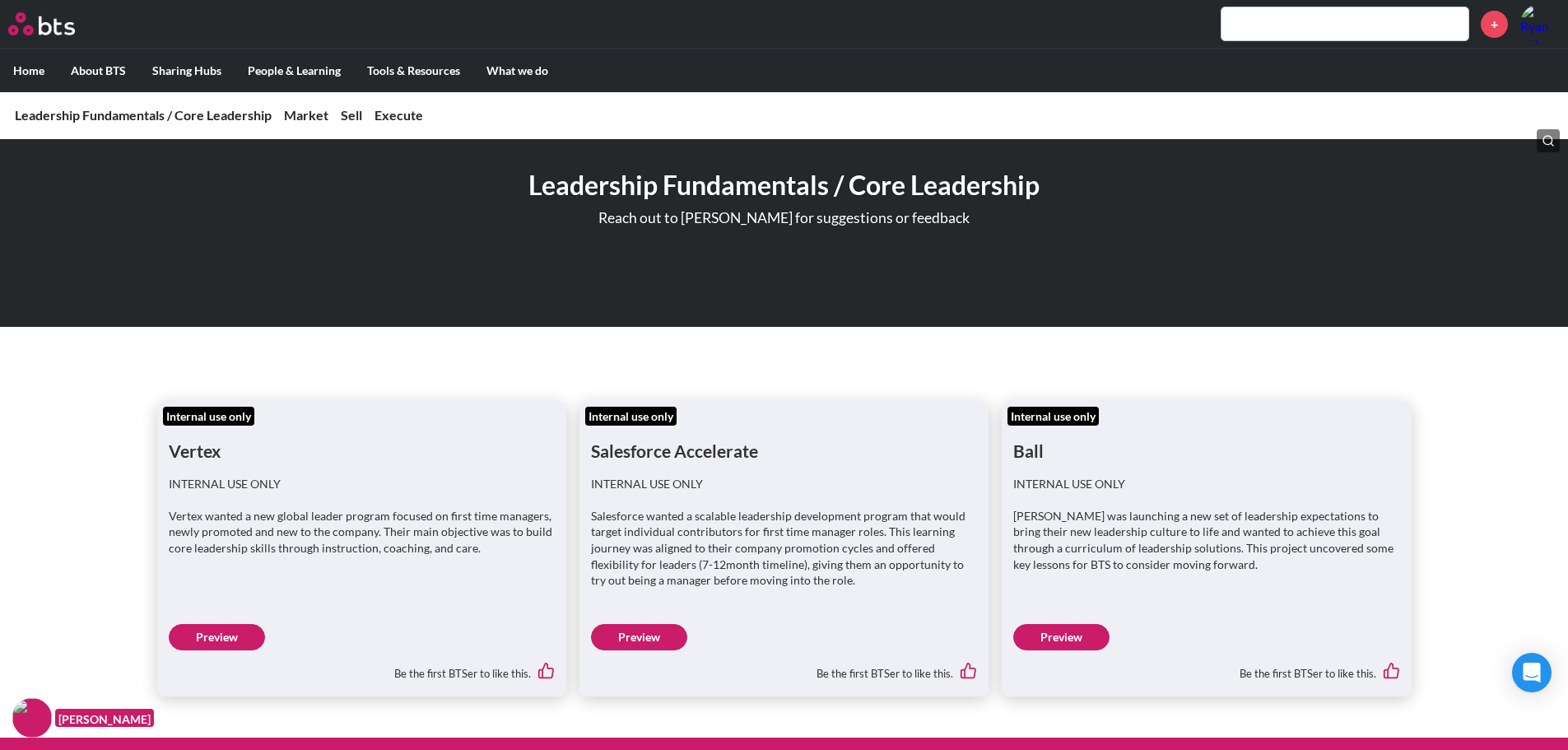
scroll to position [0, 0]
